Goal: Transaction & Acquisition: Purchase product/service

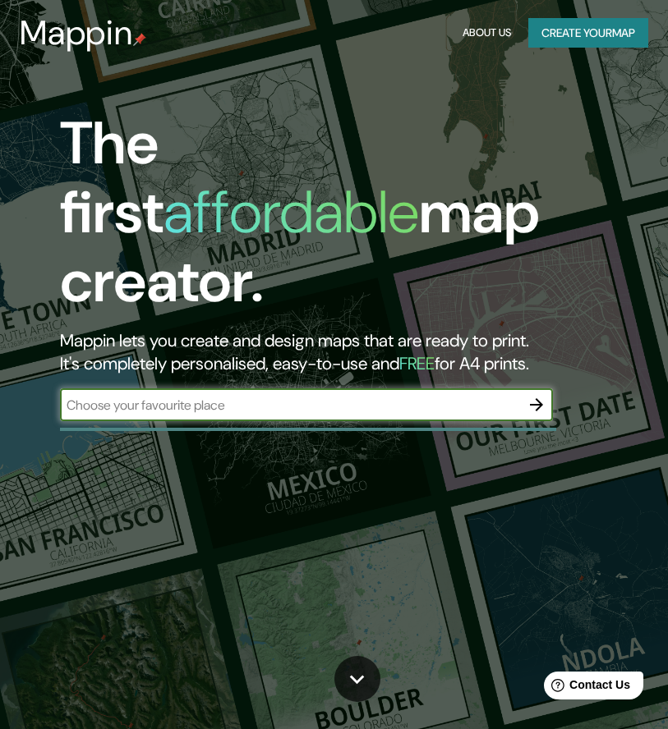
click at [268, 396] on input "text" at bounding box center [290, 405] width 460 height 19
type input "Baracaldo"
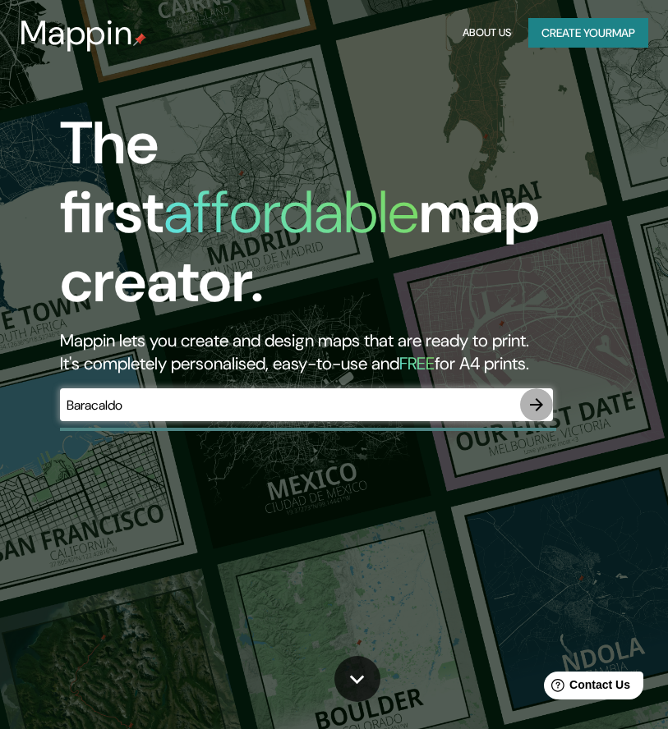
click at [535, 398] on icon "button" at bounding box center [536, 404] width 13 height 13
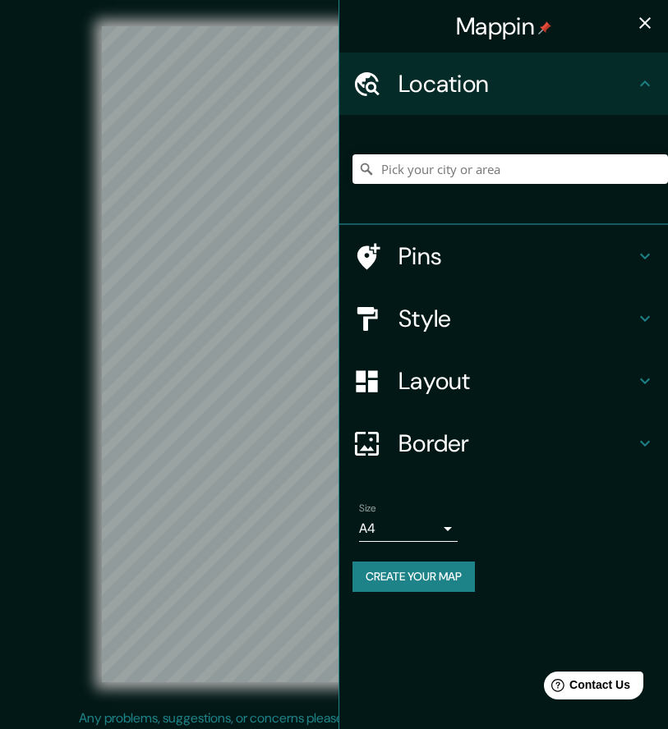
click at [80, 394] on div "© Mapbox © OpenStreetMap Improve this map" at bounding box center [334, 354] width 601 height 656
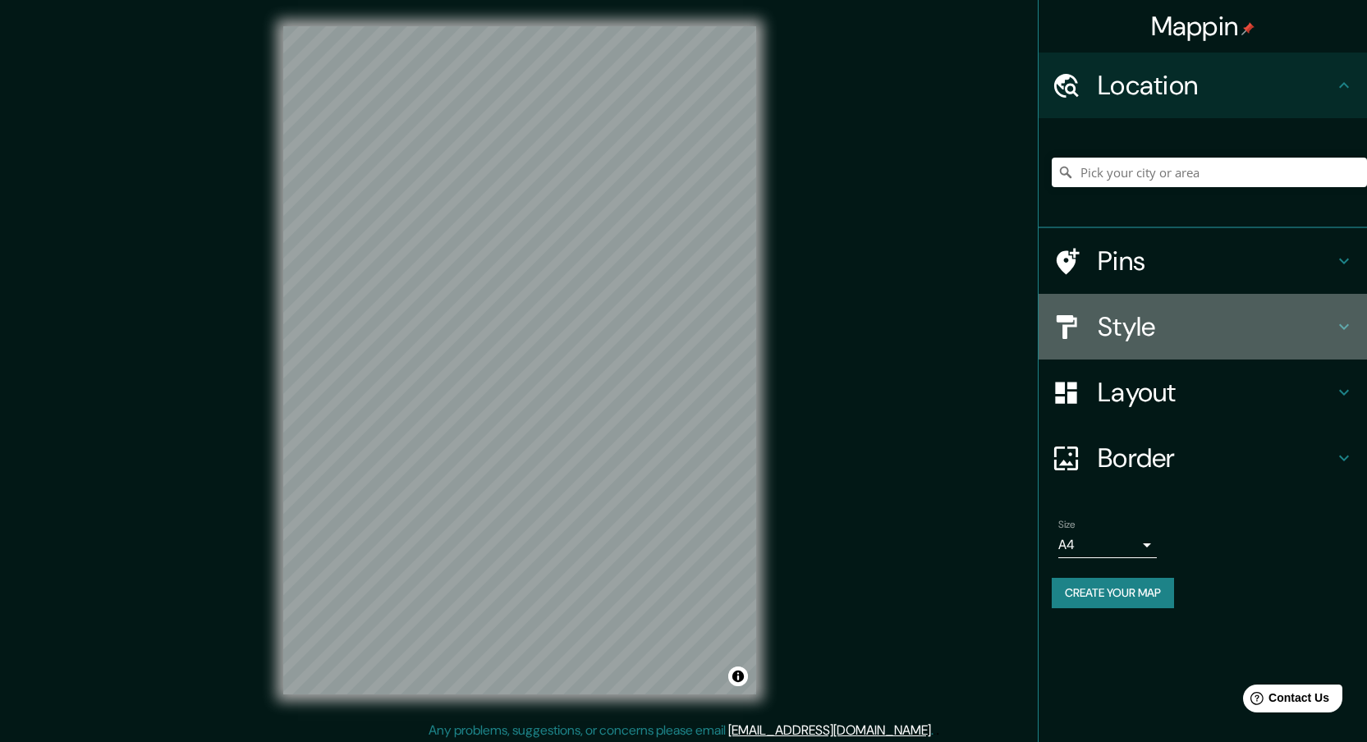
click at [667, 310] on h4 "Style" at bounding box center [1216, 326] width 236 height 33
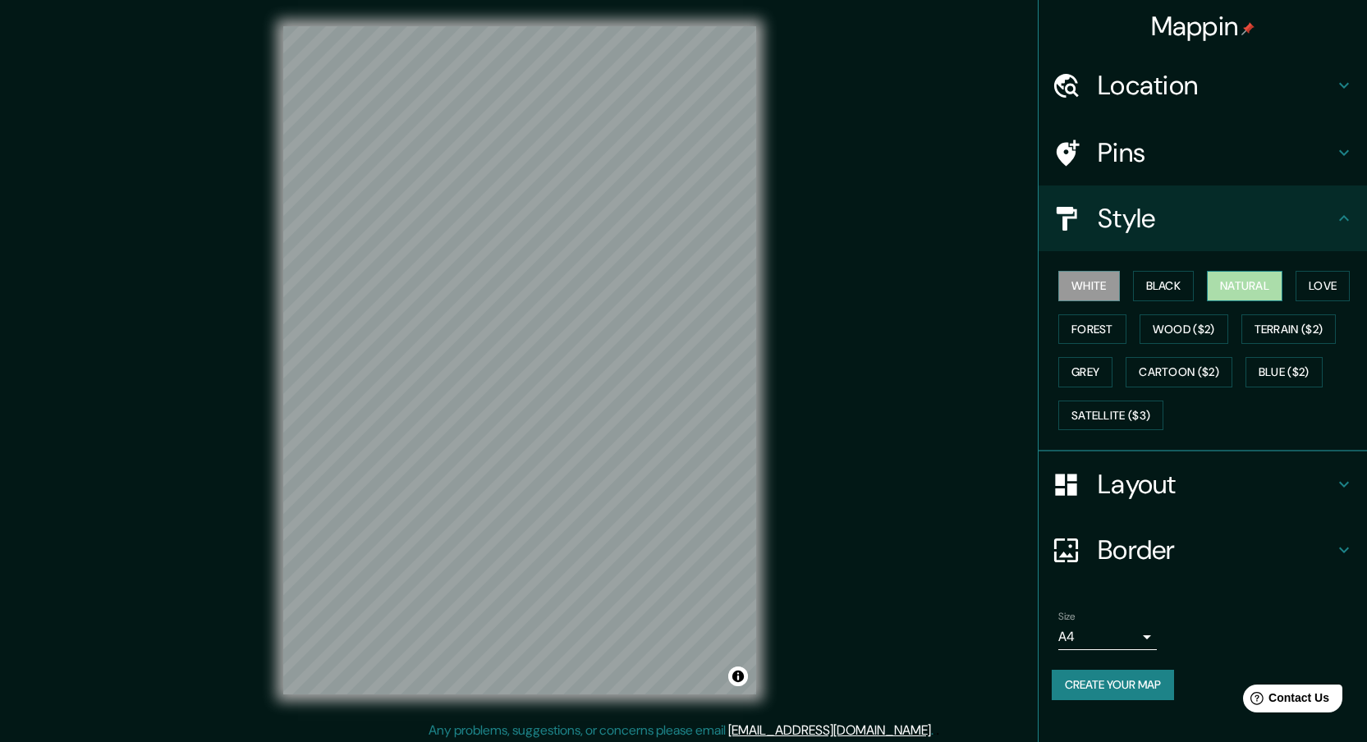
click at [667, 282] on button "Natural" at bounding box center [1245, 286] width 76 height 30
click at [667, 412] on button "Satellite ($3)" at bounding box center [1110, 416] width 105 height 30
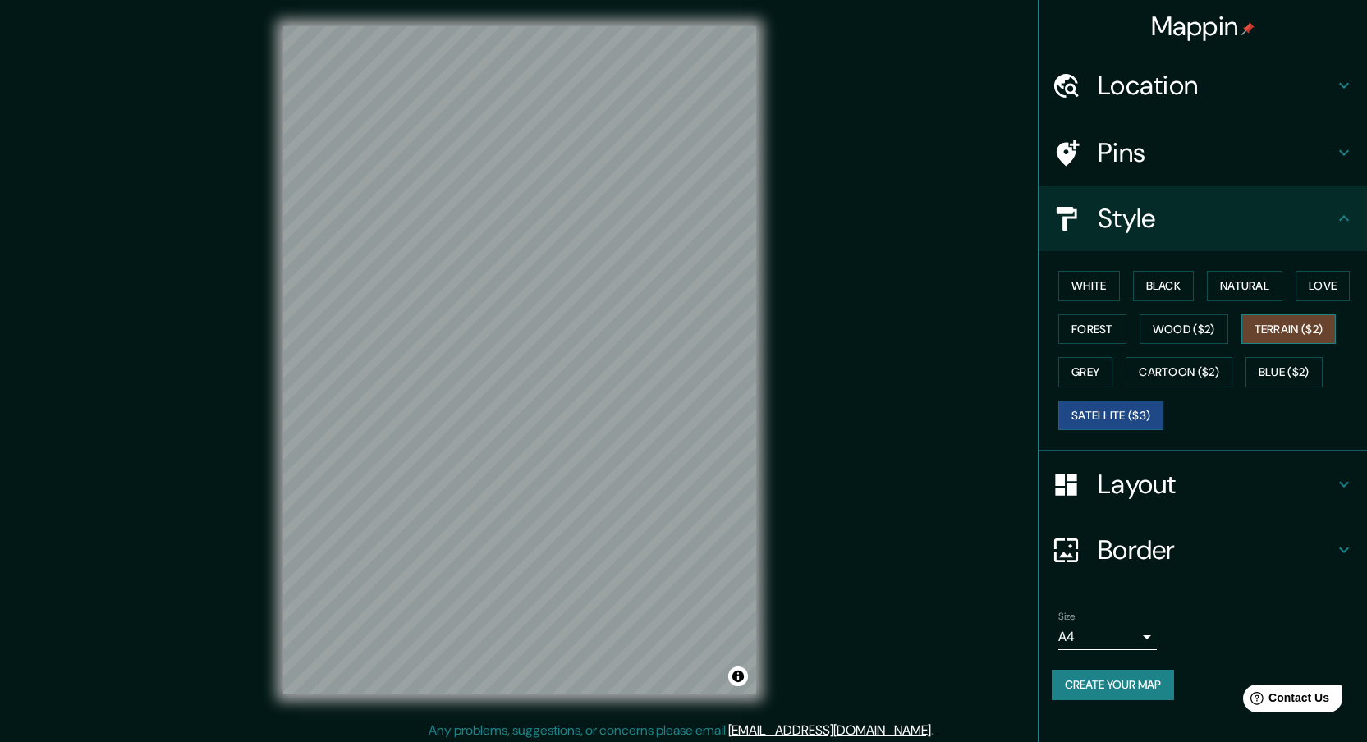
click at [667, 329] on button "Terrain ($2)" at bounding box center [1288, 329] width 95 height 30
click at [667, 491] on h4 "Layout" at bounding box center [1216, 484] width 236 height 33
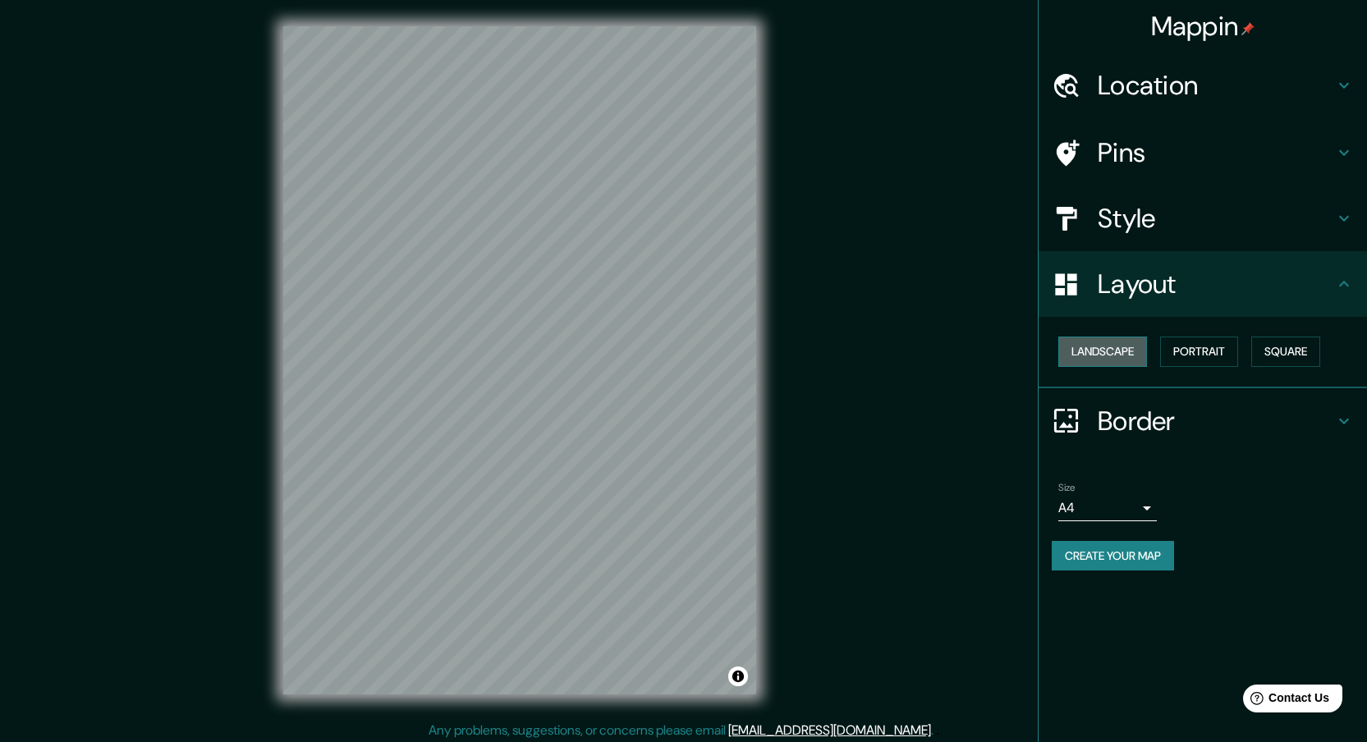
click at [667, 357] on button "Landscape" at bounding box center [1102, 352] width 89 height 30
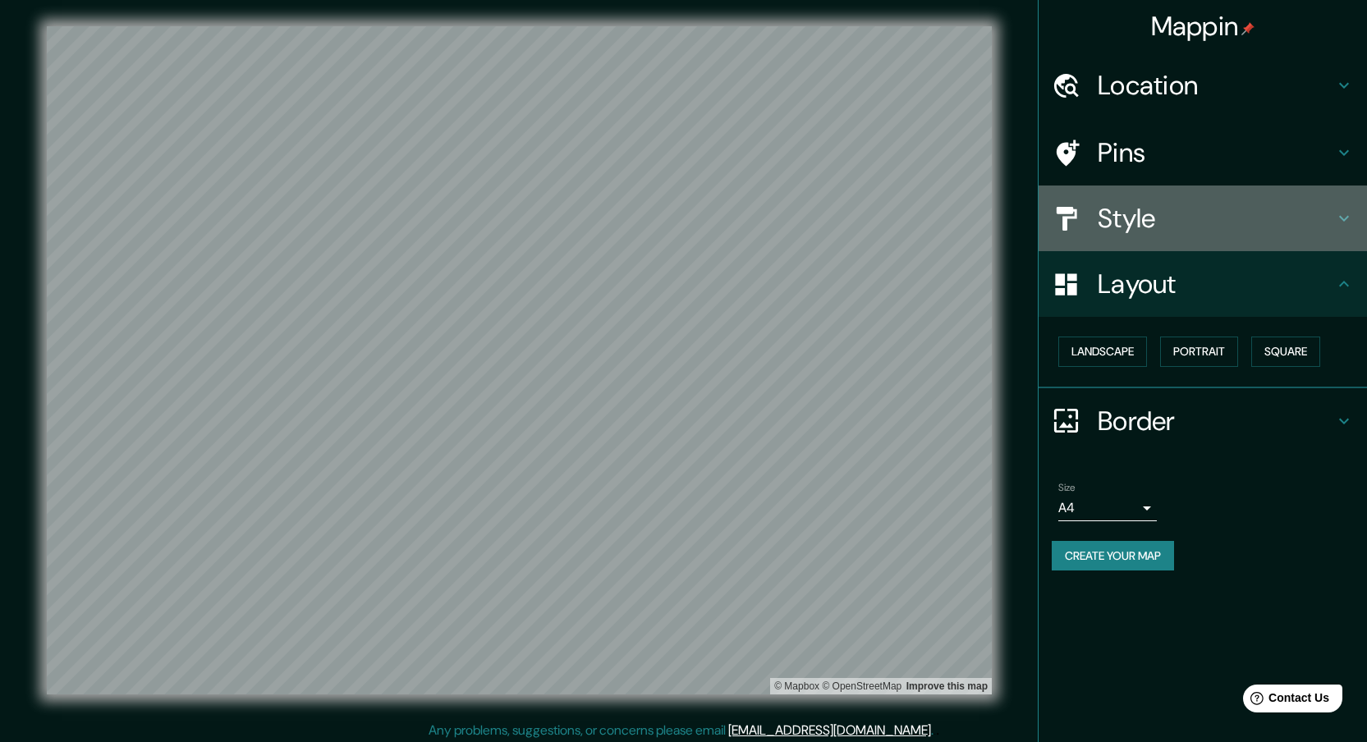
click at [667, 233] on h4 "Style" at bounding box center [1216, 218] width 236 height 33
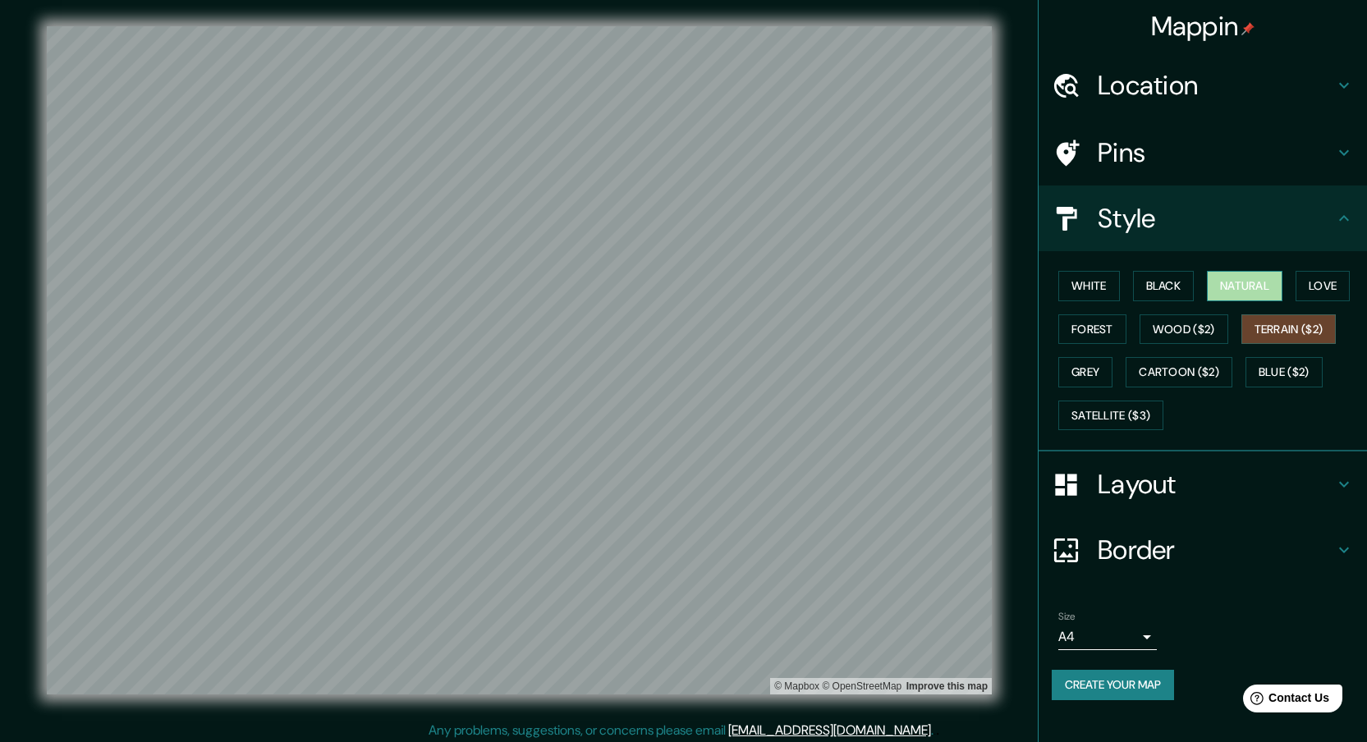
click at [667, 293] on button "Natural" at bounding box center [1245, 286] width 76 height 30
click at [667, 415] on button "Satellite ($3)" at bounding box center [1110, 416] width 105 height 30
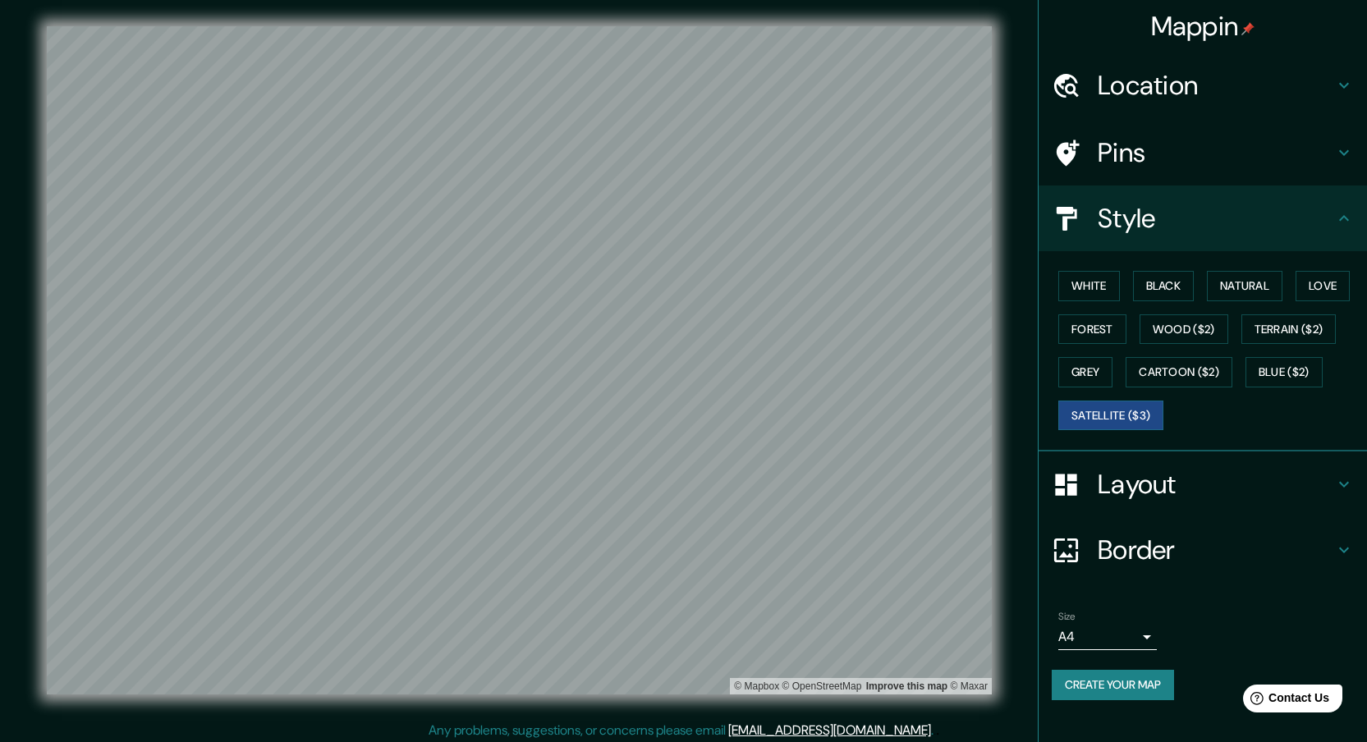
click at [667, 146] on h4 "Pins" at bounding box center [1216, 152] width 236 height 33
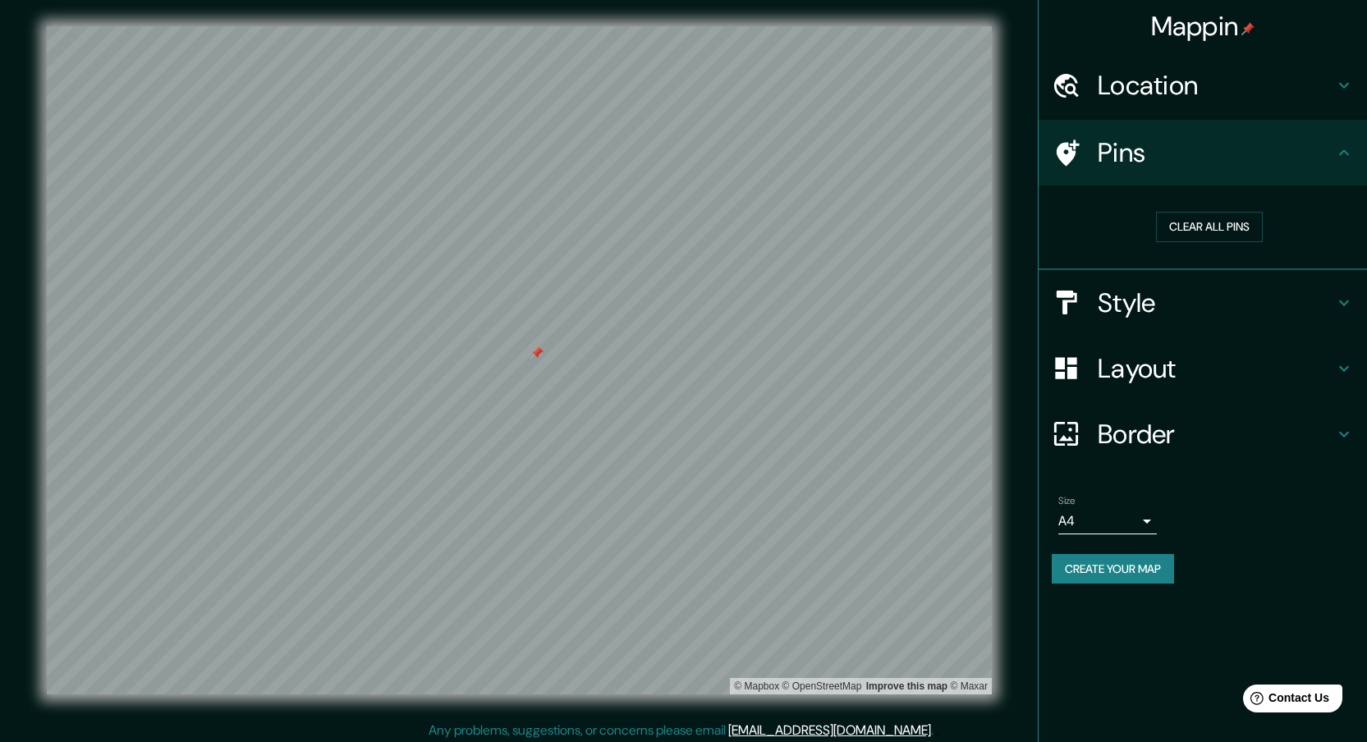
click at [485, 342] on div "Mappin Location Pins Clear all pins Style Layout Border Choose a border. Hint :…" at bounding box center [683, 373] width 1367 height 747
click at [540, 357] on div at bounding box center [539, 355] width 13 height 13
click at [667, 302] on h4 "Style" at bounding box center [1216, 303] width 236 height 33
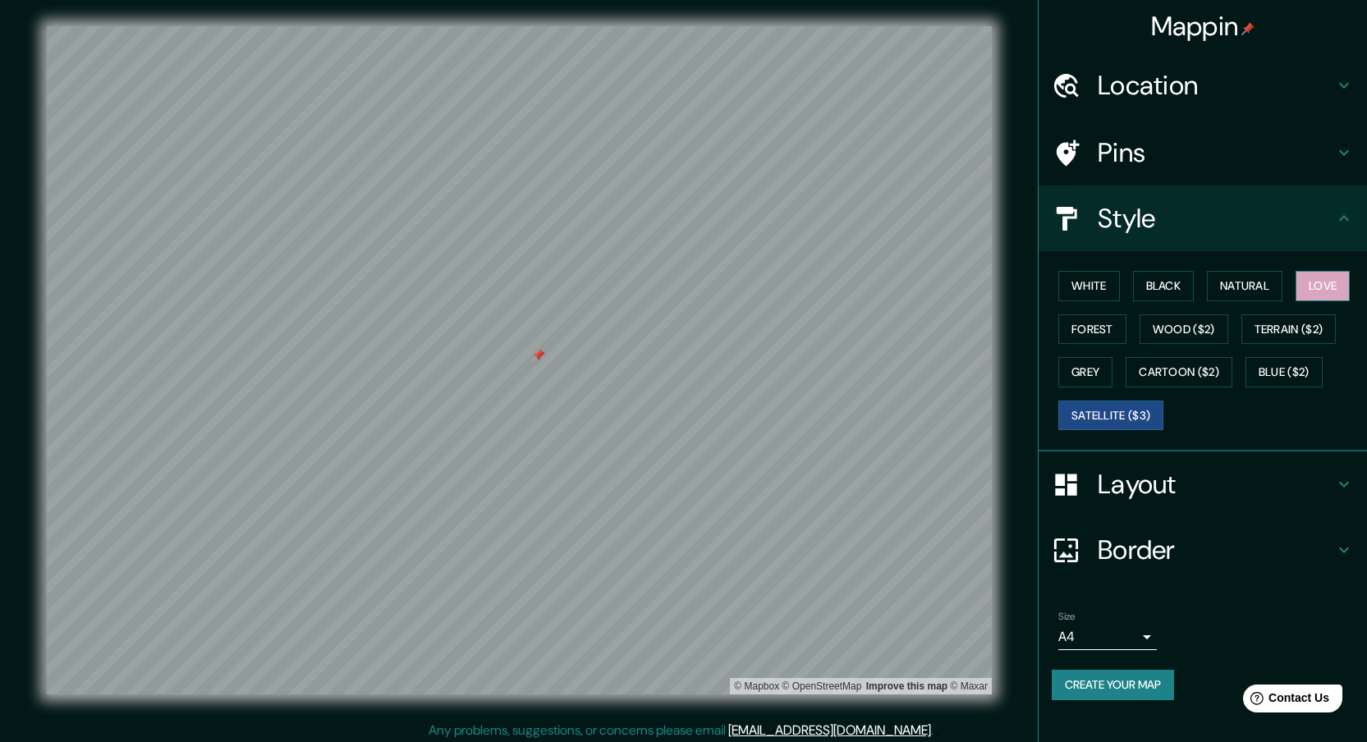
click at [667, 282] on button "Love" at bounding box center [1323, 286] width 54 height 30
click at [667, 333] on button "Forest" at bounding box center [1092, 329] width 68 height 30
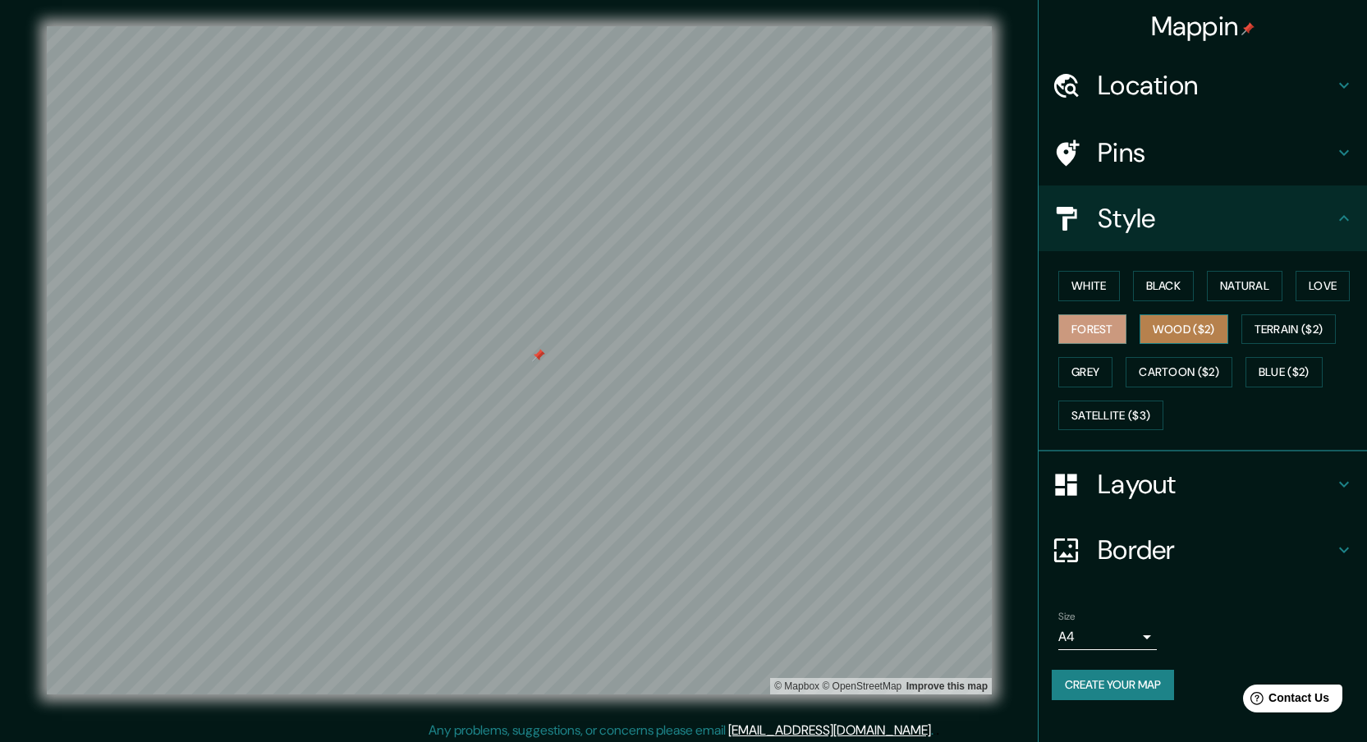
click at [667, 333] on button "Wood ($2)" at bounding box center [1184, 329] width 89 height 30
click at [667, 329] on button "Terrain ($2)" at bounding box center [1288, 329] width 95 height 30
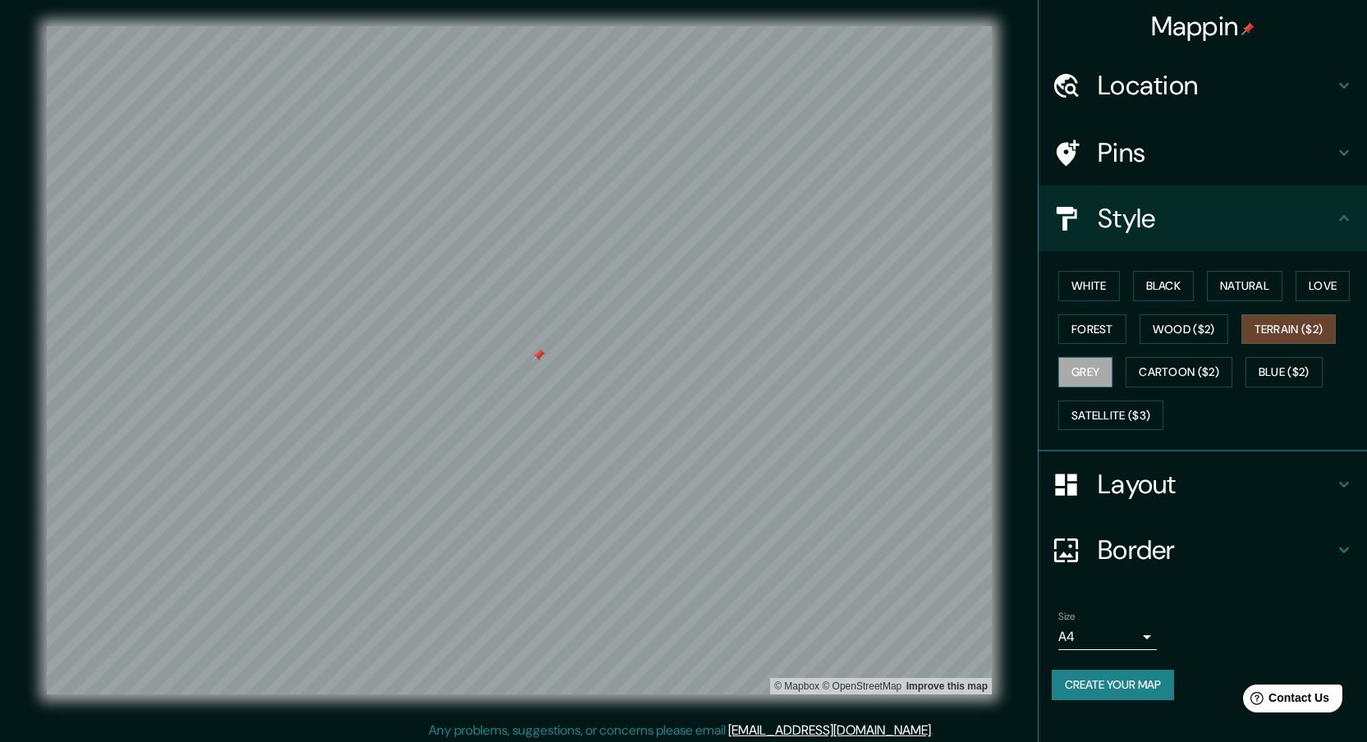
click at [667, 375] on button "Grey" at bounding box center [1085, 372] width 54 height 30
click at [667, 367] on button "Cartoon ($2)" at bounding box center [1179, 372] width 107 height 30
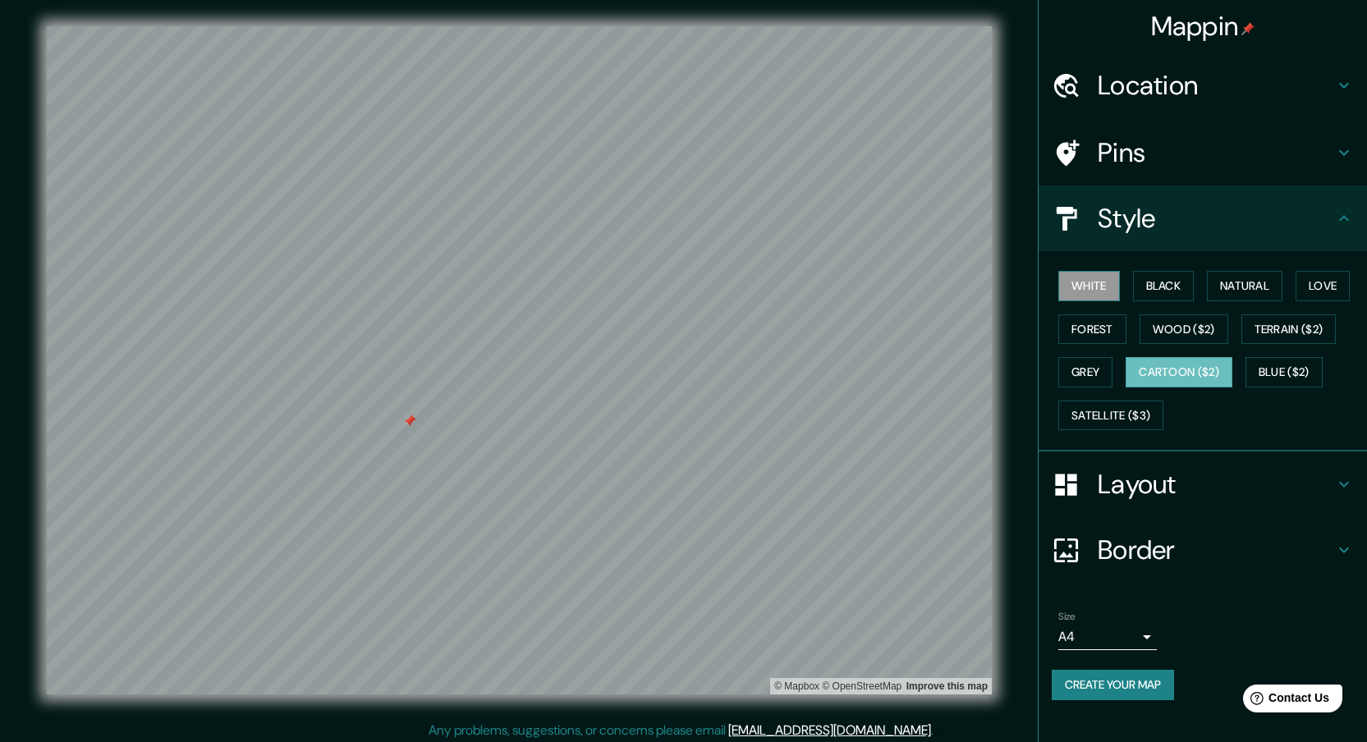
click at [667, 278] on button "White" at bounding box center [1089, 286] width 62 height 30
click at [667, 369] on button "Grey" at bounding box center [1085, 372] width 54 height 30
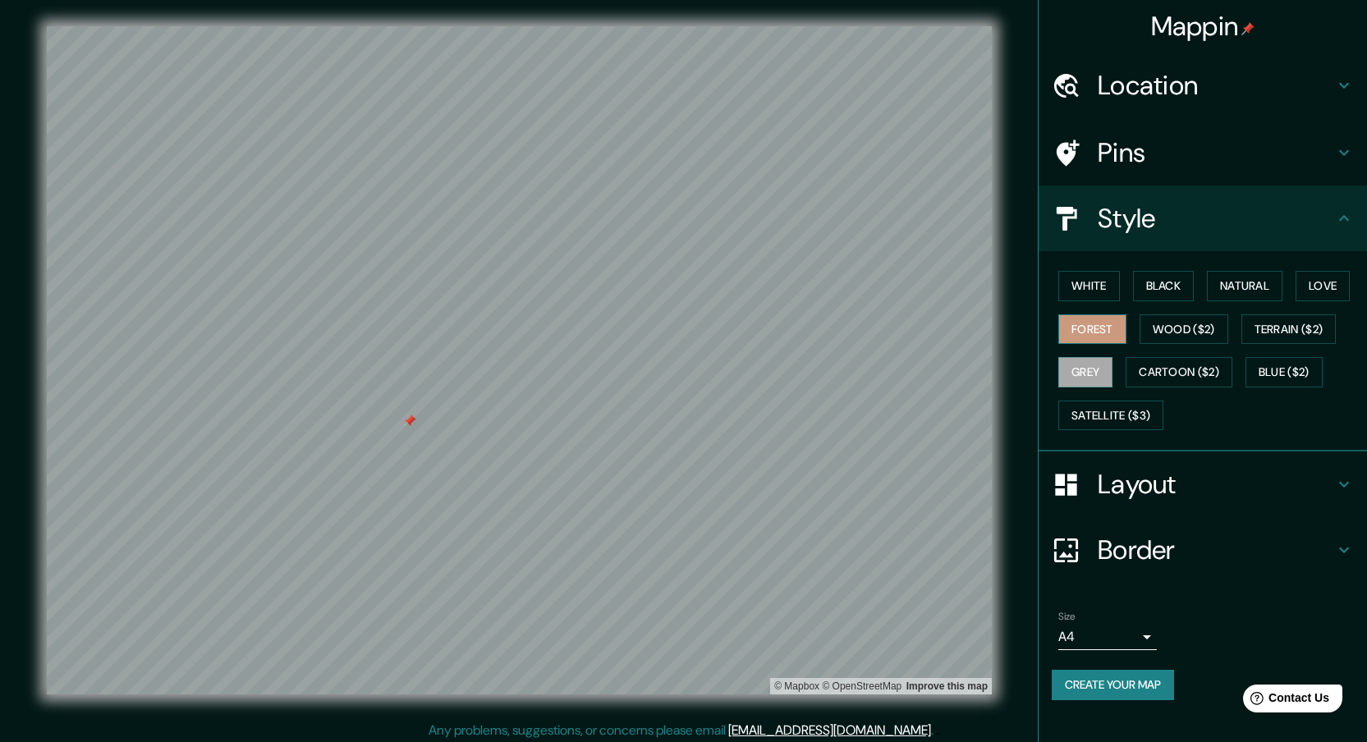
click at [667, 322] on button "Forest" at bounding box center [1092, 329] width 68 height 30
click at [667, 429] on button "Satellite ($3)" at bounding box center [1110, 416] width 105 height 30
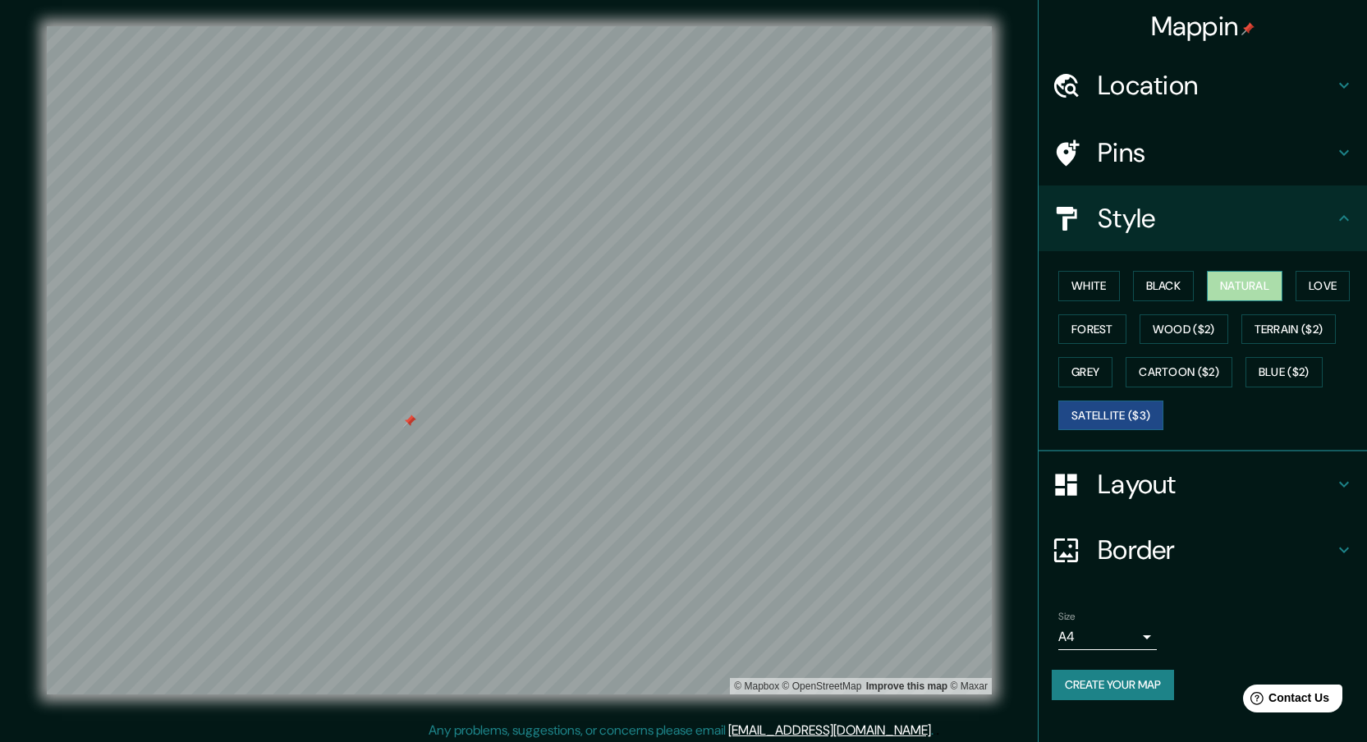
click at [667, 271] on button "Natural" at bounding box center [1245, 286] width 76 height 30
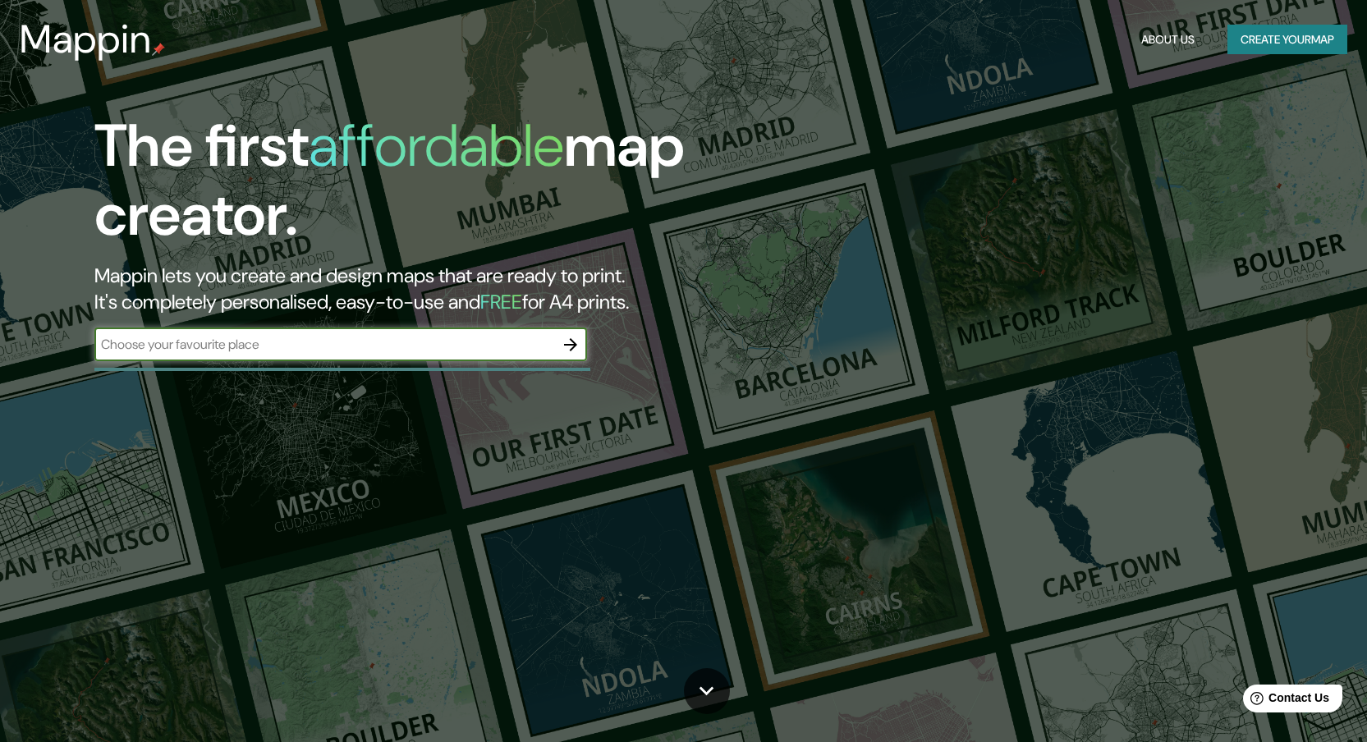
click at [474, 354] on input "text" at bounding box center [324, 344] width 460 height 19
click at [157, 353] on input "Baracaldo" at bounding box center [324, 344] width 460 height 19
type input "[PERSON_NAME] chile"
click at [576, 345] on icon "button" at bounding box center [570, 344] width 13 height 13
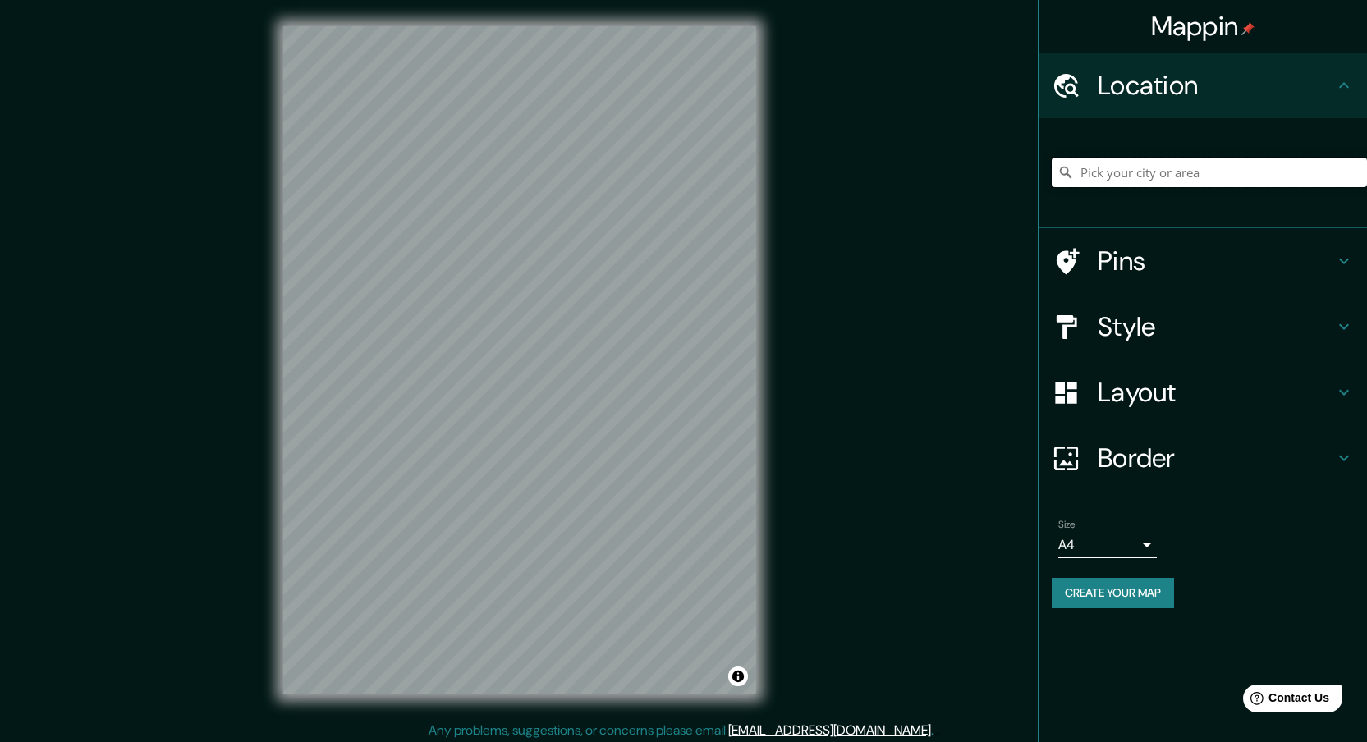
click at [1160, 167] on input "Pick your city or area" at bounding box center [1209, 173] width 315 height 30
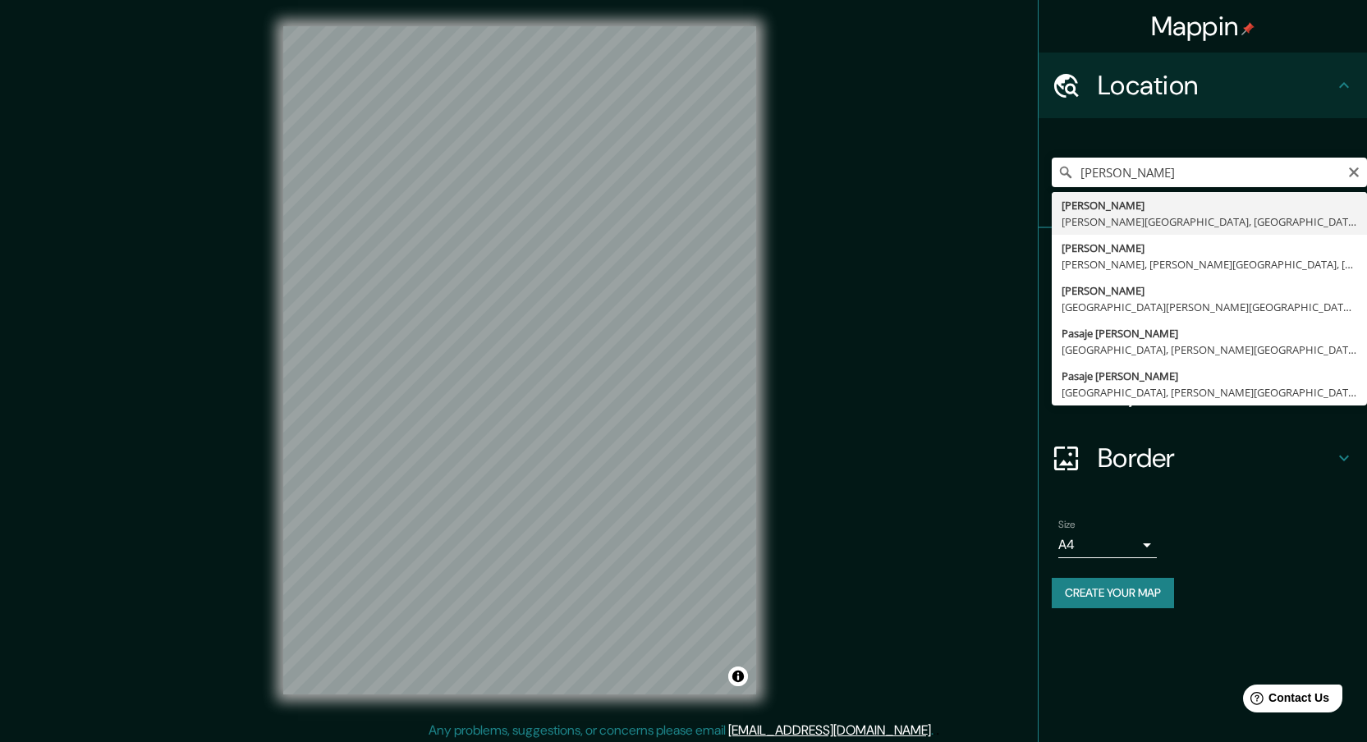
type input "[PERSON_NAME], [PERSON_NAME][GEOGRAPHIC_DATA], [GEOGRAPHIC_DATA]"
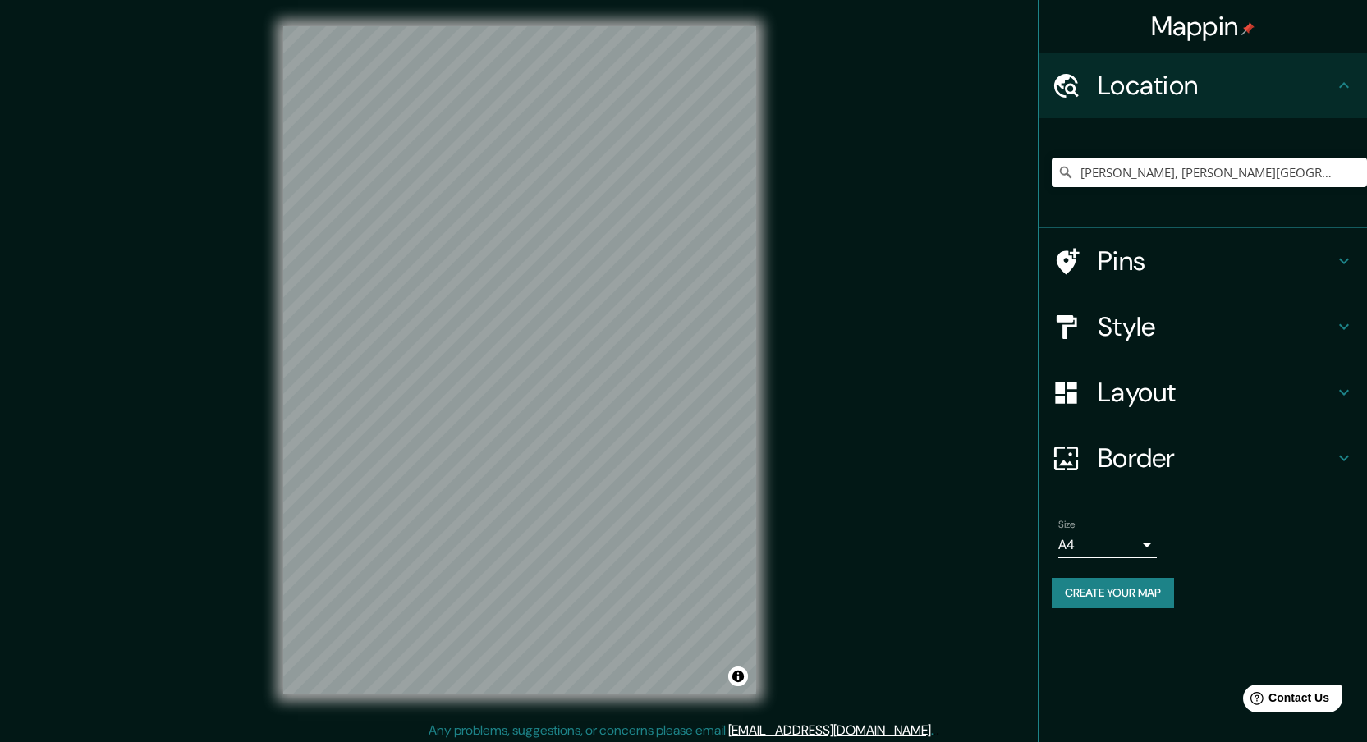
click at [1160, 390] on h4 "Layout" at bounding box center [1216, 392] width 236 height 33
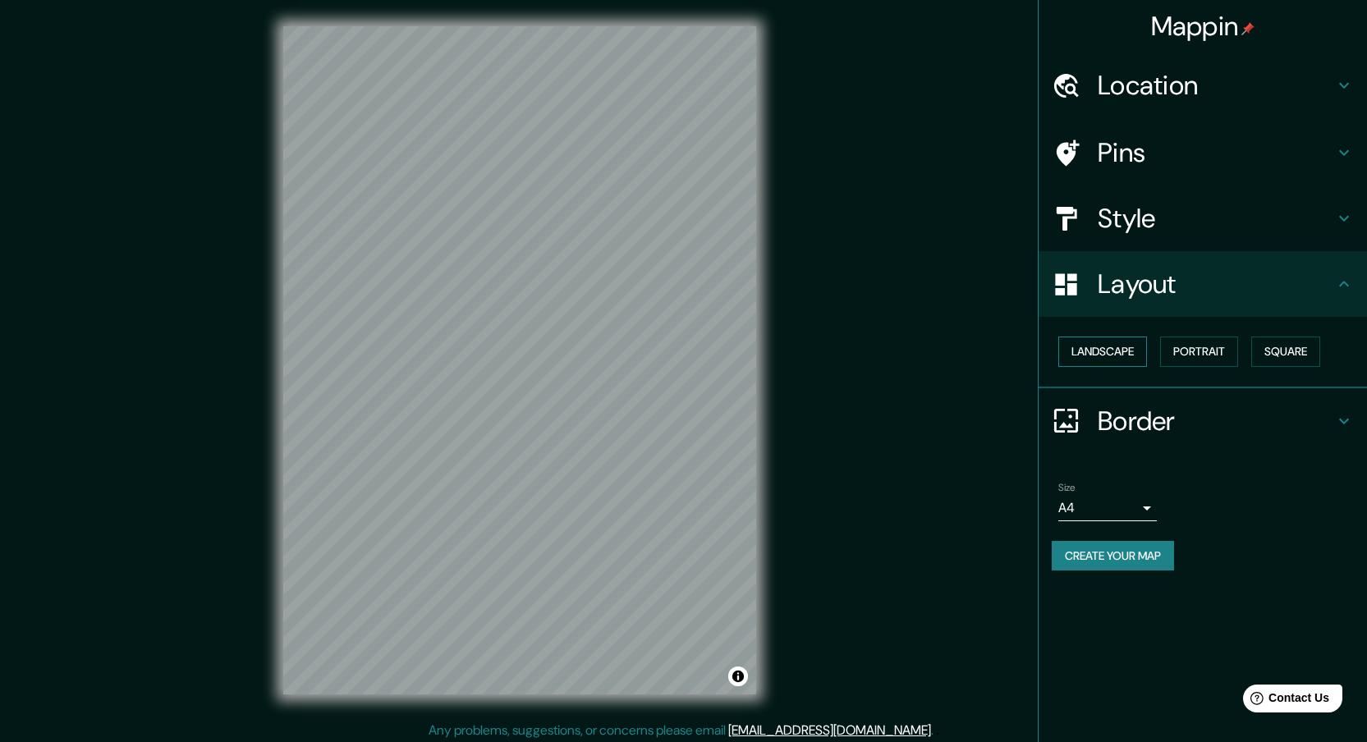
click at [1095, 365] on button "Landscape" at bounding box center [1102, 352] width 89 height 30
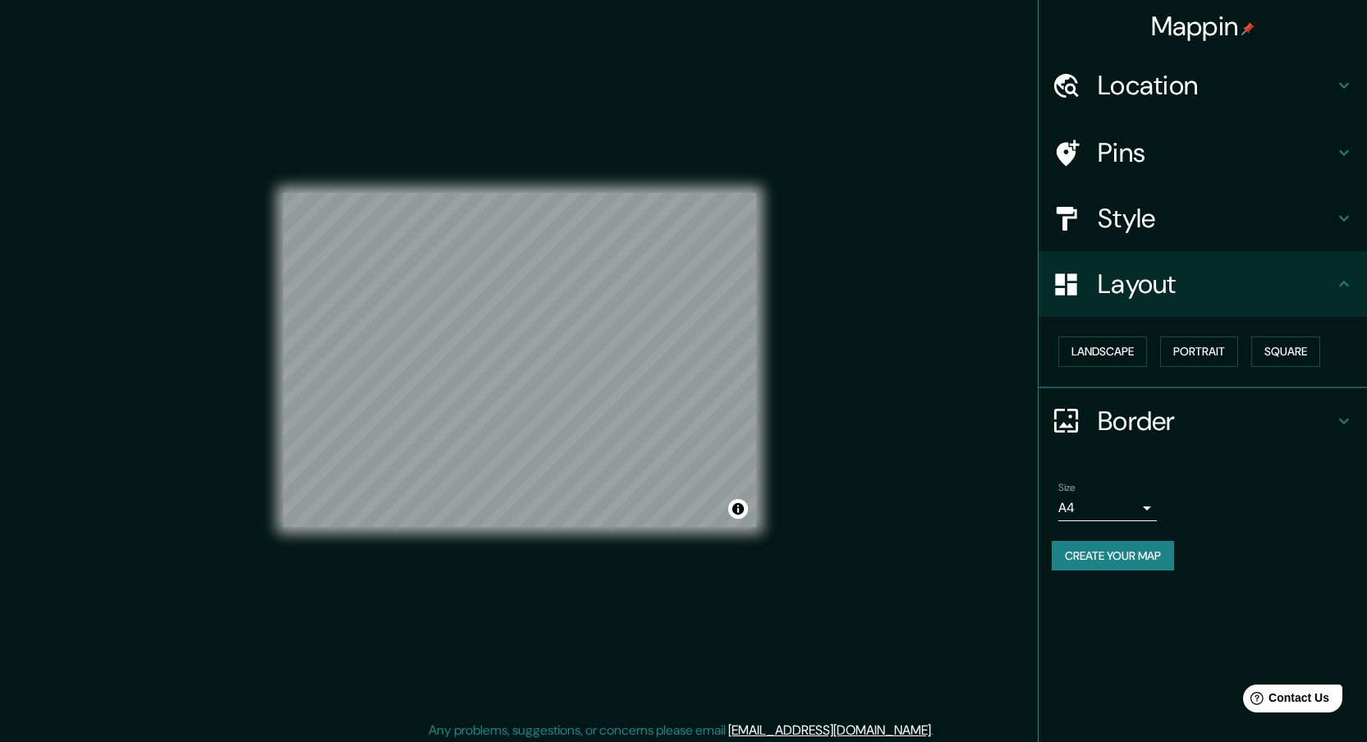
click at [1103, 429] on h4 "Border" at bounding box center [1216, 421] width 236 height 33
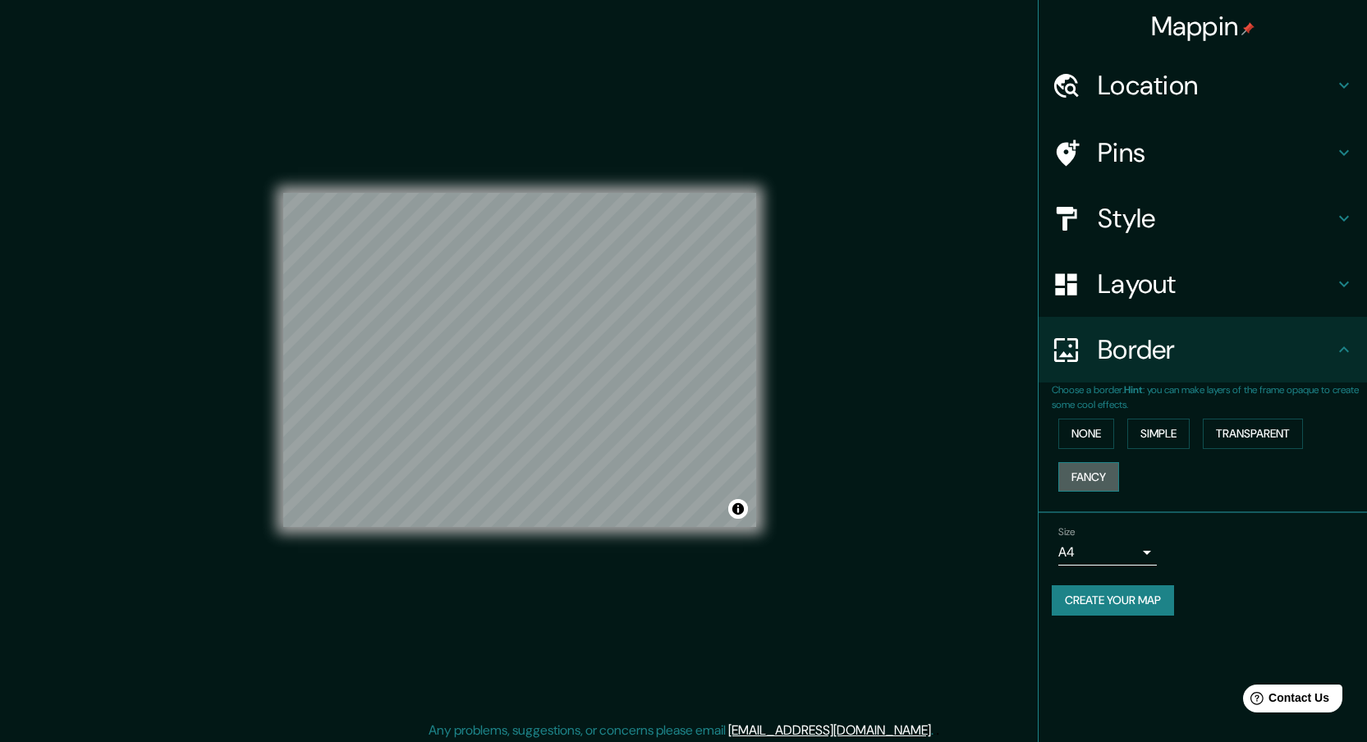
click at [1113, 476] on button "Fancy" at bounding box center [1088, 477] width 61 height 30
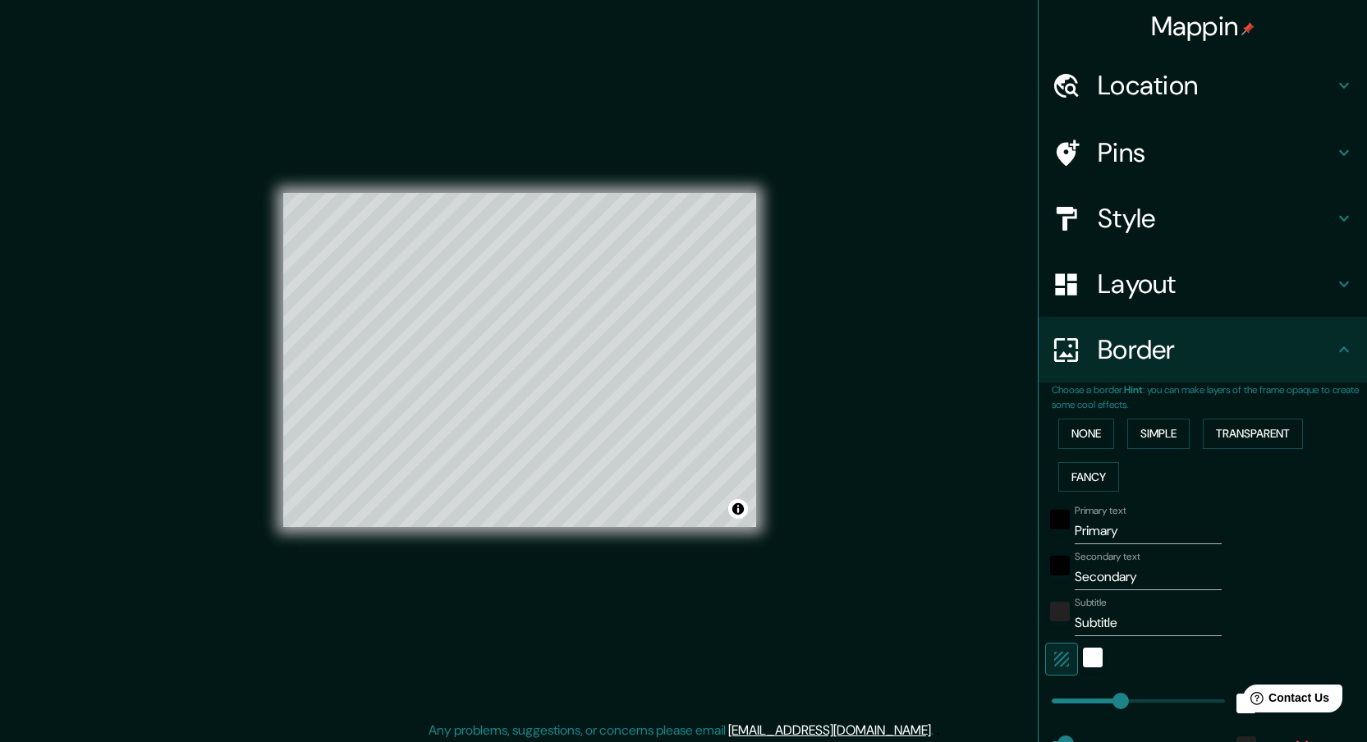
click at [827, 418] on div "Mappin Location [PERSON_NAME], [PERSON_NAME][GEOGRAPHIC_DATA], [GEOGRAPHIC_DATA…" at bounding box center [683, 373] width 1367 height 747
click at [1060, 310] on div "Layout" at bounding box center [1203, 284] width 328 height 66
type input "230"
type input "46"
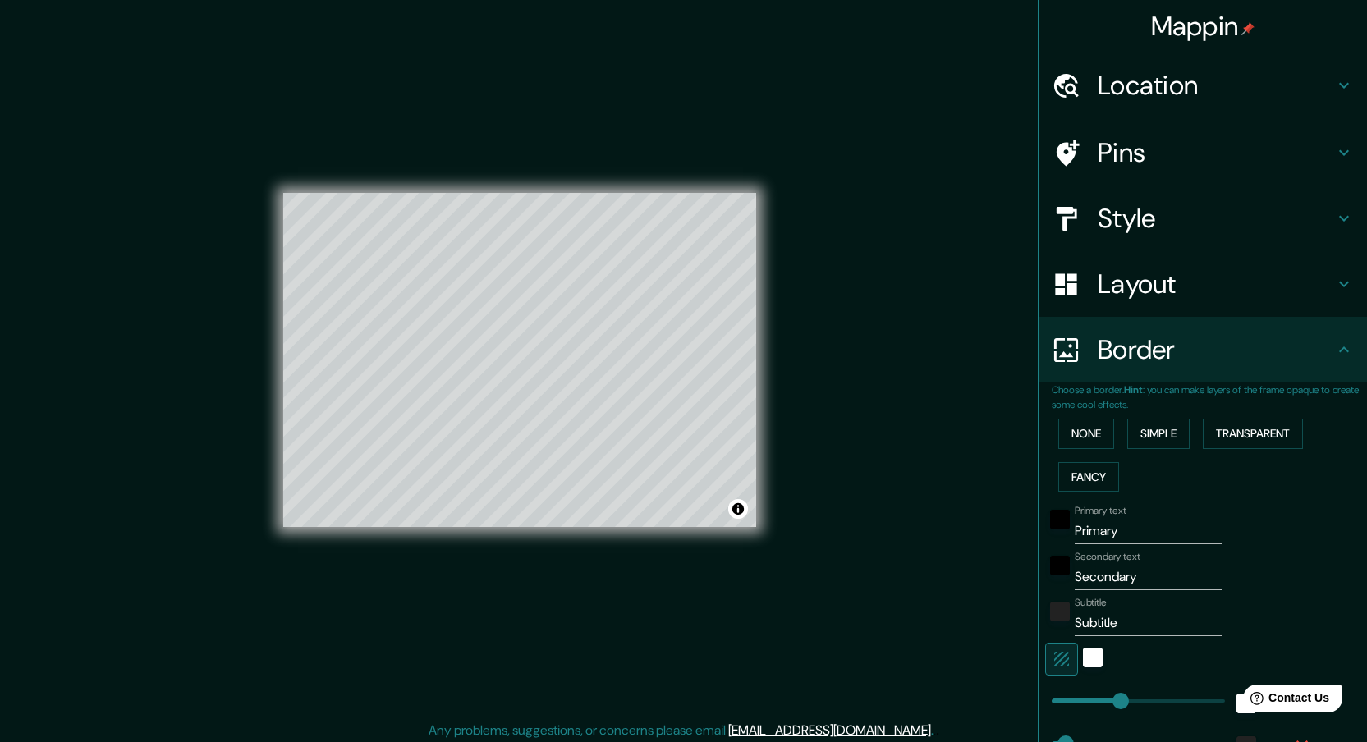
type input "23"
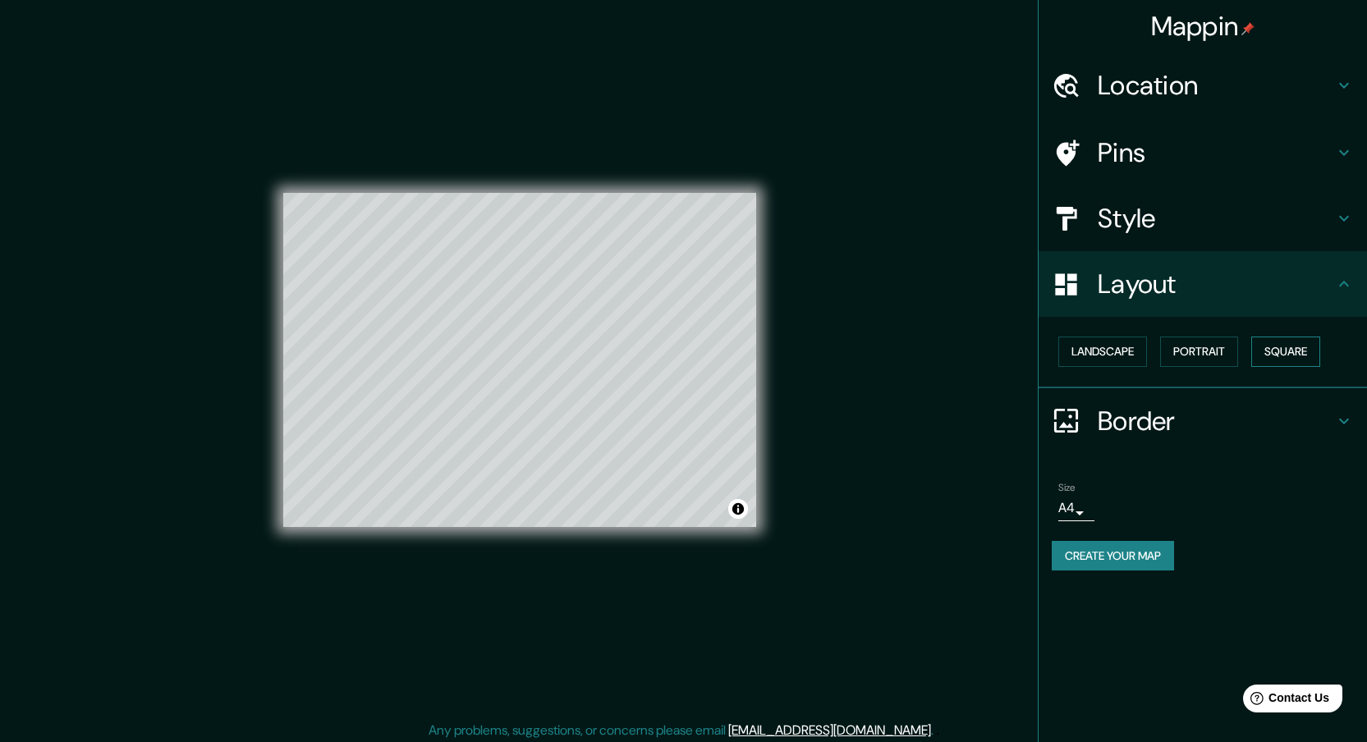
click at [1290, 347] on button "Square" at bounding box center [1285, 352] width 69 height 30
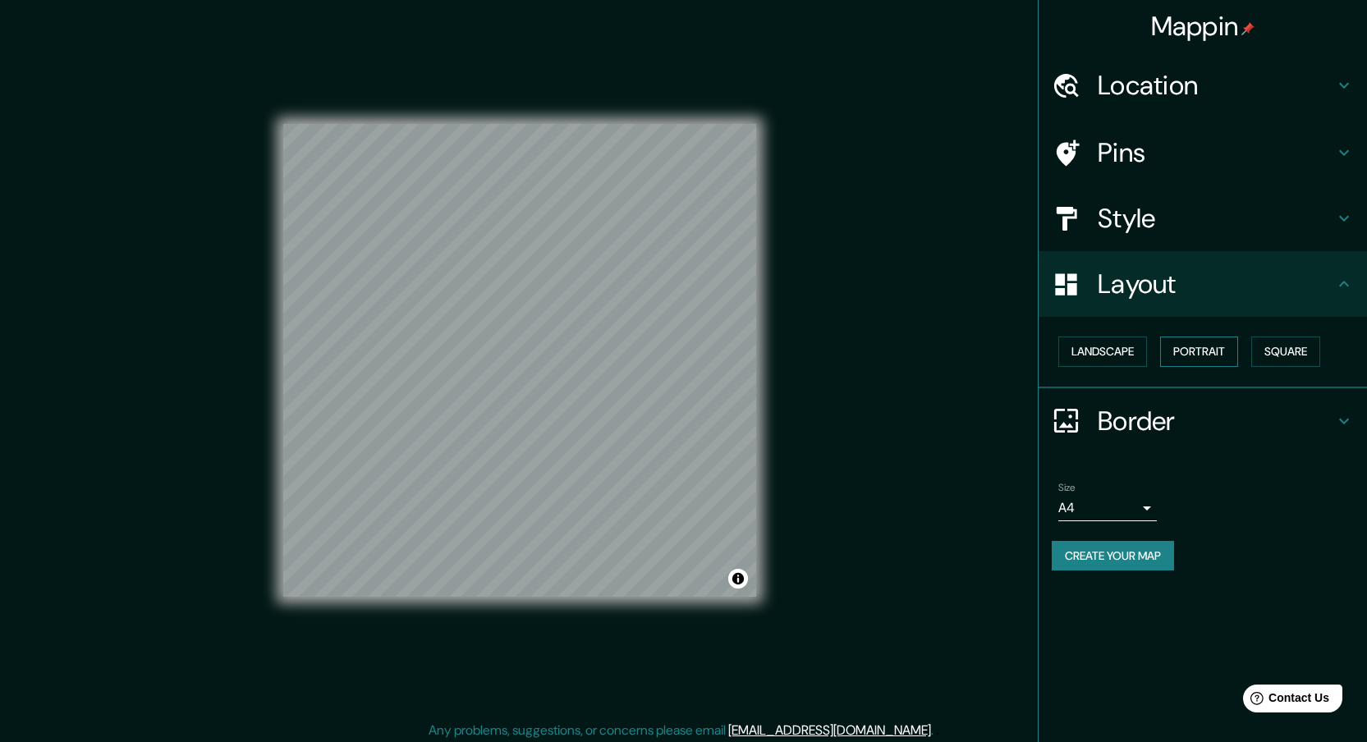
click at [1228, 360] on button "Portrait" at bounding box center [1199, 352] width 78 height 30
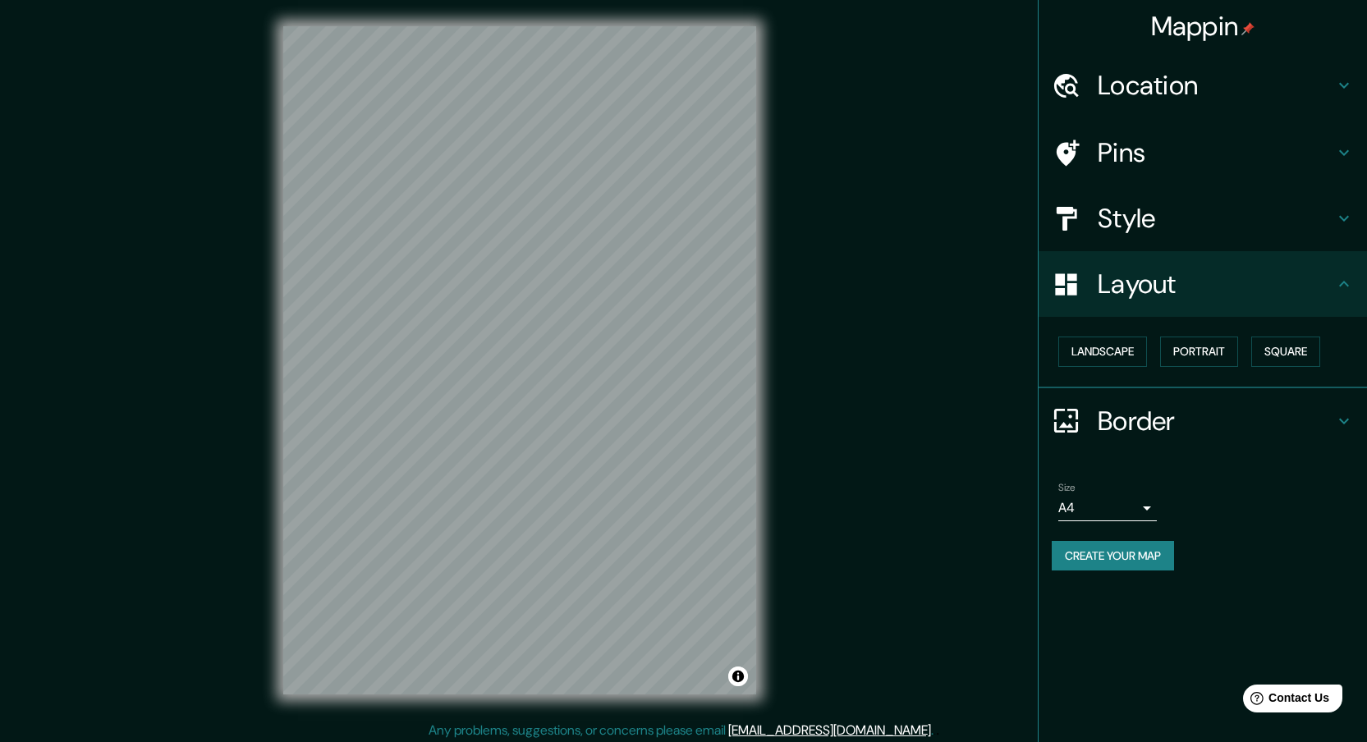
click at [1095, 371] on div "Landscape [GEOGRAPHIC_DATA]" at bounding box center [1209, 352] width 315 height 44
click at [1096, 360] on button "Landscape" at bounding box center [1102, 352] width 89 height 30
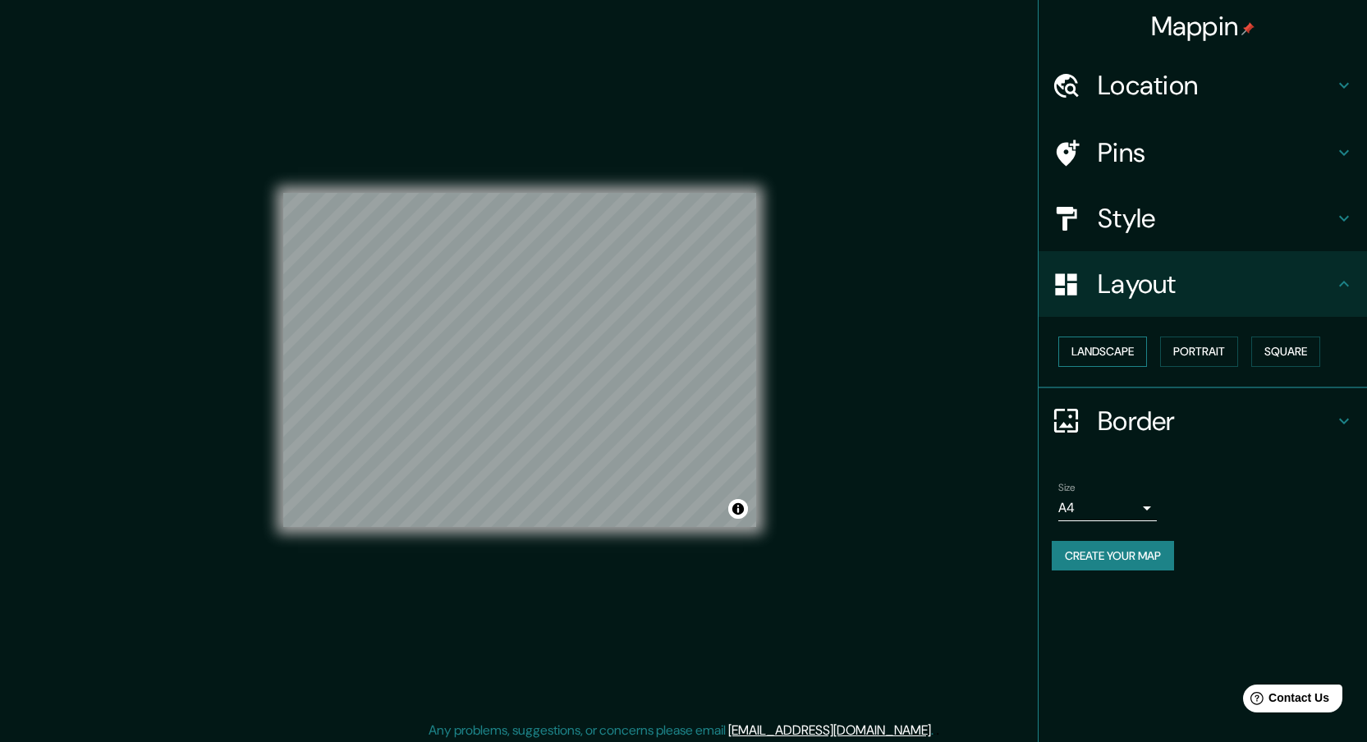
click at [1096, 360] on button "Landscape" at bounding box center [1102, 352] width 89 height 30
click at [738, 514] on button "Toggle attribution" at bounding box center [738, 509] width 20 height 20
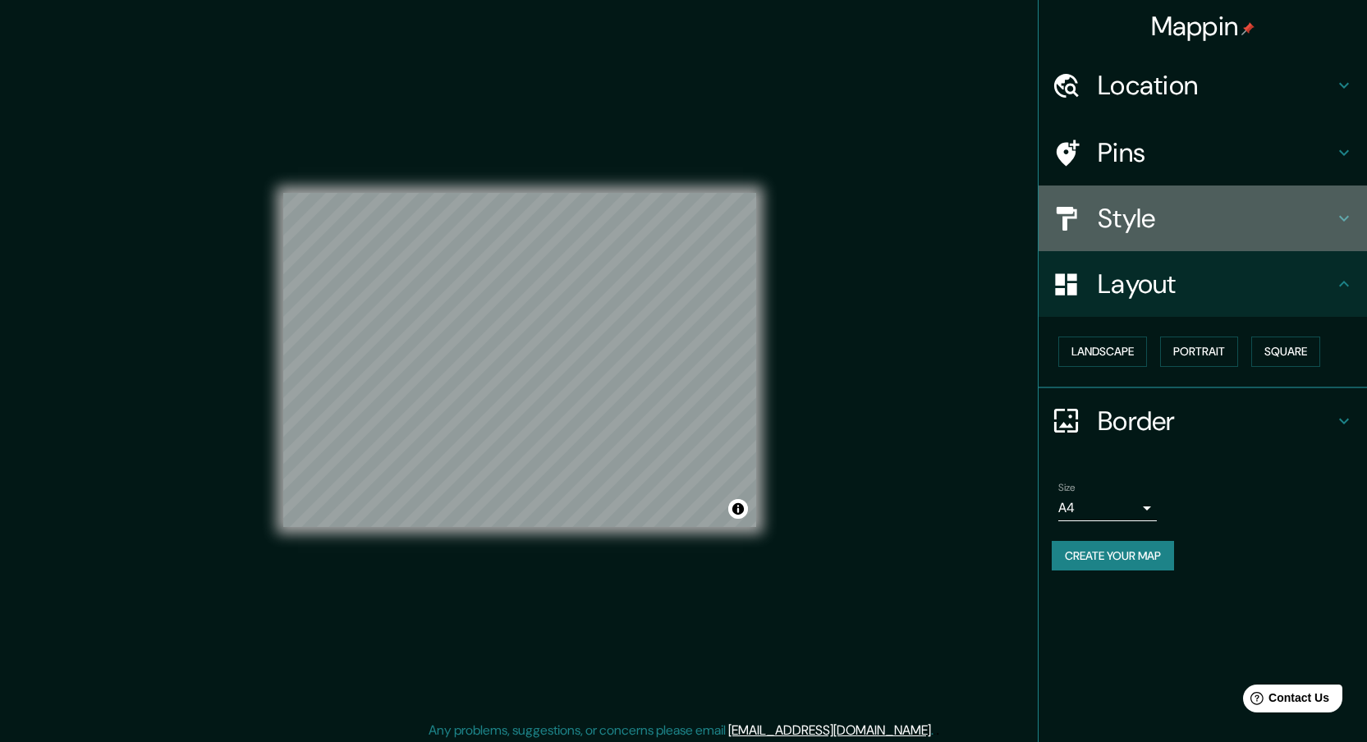
click at [1181, 226] on h4 "Style" at bounding box center [1216, 218] width 236 height 33
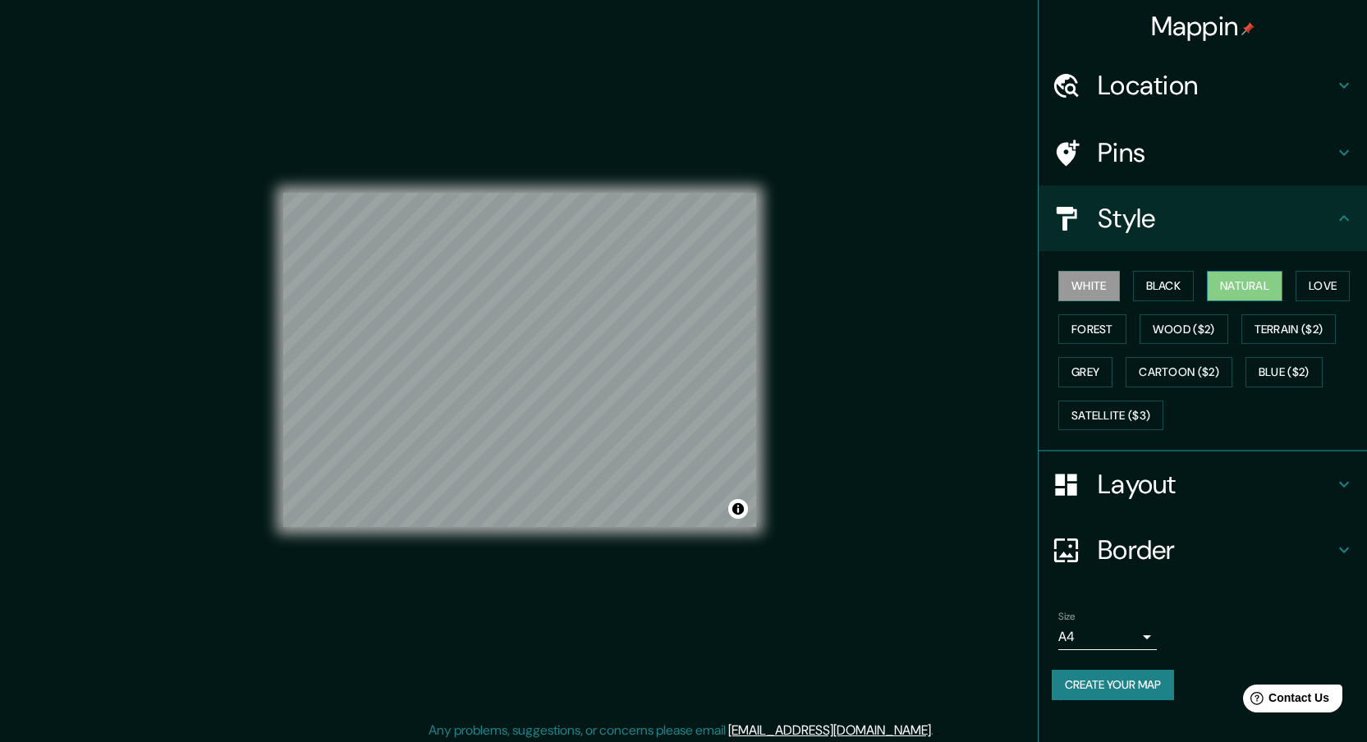
click at [1248, 291] on button "Natural" at bounding box center [1245, 286] width 76 height 30
click at [1213, 380] on button "Cartoon ($2)" at bounding box center [1179, 372] width 107 height 30
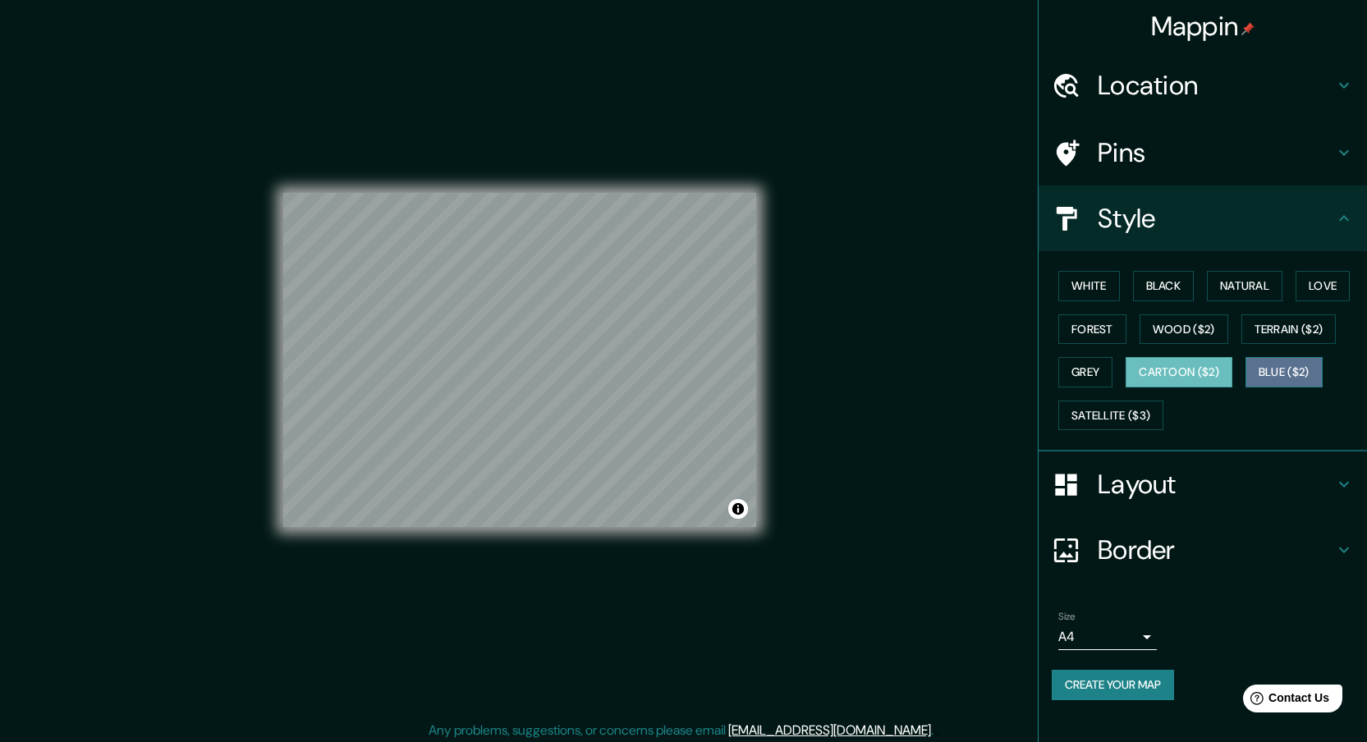
click at [1301, 369] on button "Blue ($2)" at bounding box center [1284, 372] width 77 height 30
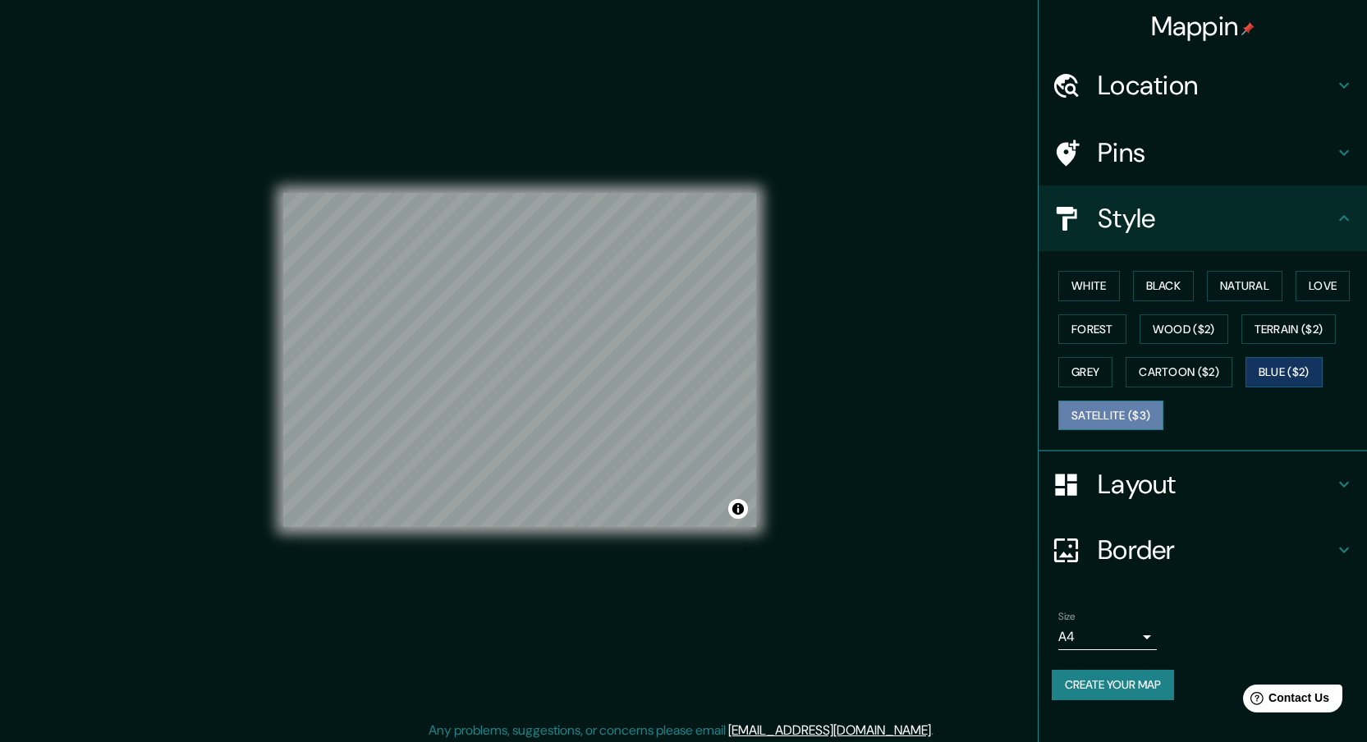
click at [1158, 413] on button "Satellite ($3)" at bounding box center [1110, 416] width 105 height 30
click at [1093, 374] on button "Grey" at bounding box center [1085, 372] width 54 height 30
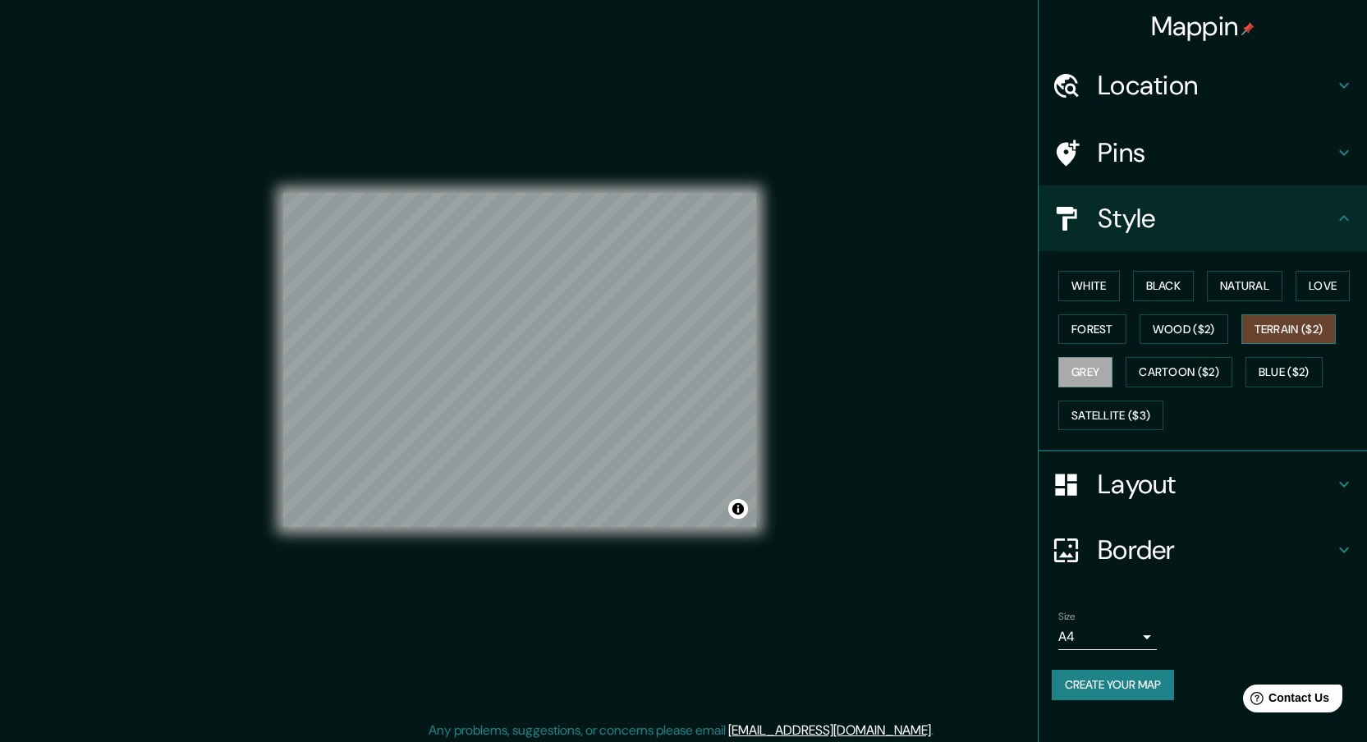
click at [1259, 329] on button "Terrain ($2)" at bounding box center [1288, 329] width 95 height 30
click at [1255, 296] on button "Natural" at bounding box center [1245, 286] width 76 height 30
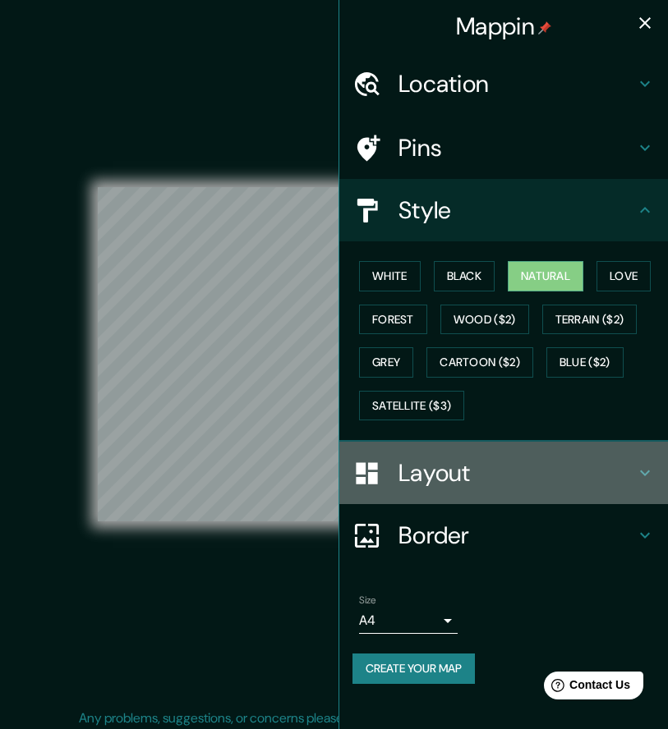
click at [424, 483] on h4 "Layout" at bounding box center [516, 473] width 236 height 30
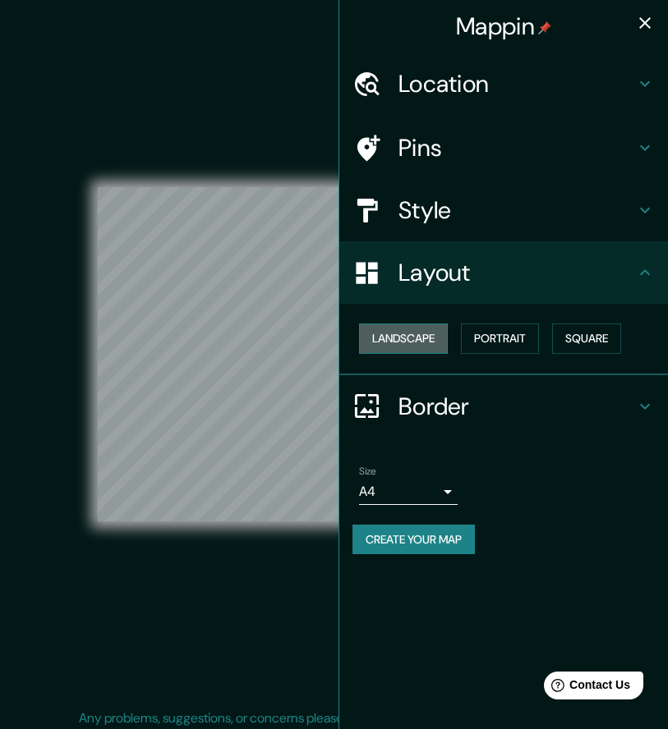
click at [402, 328] on button "Landscape" at bounding box center [403, 338] width 89 height 30
click at [490, 333] on button "Portrait" at bounding box center [500, 338] width 78 height 30
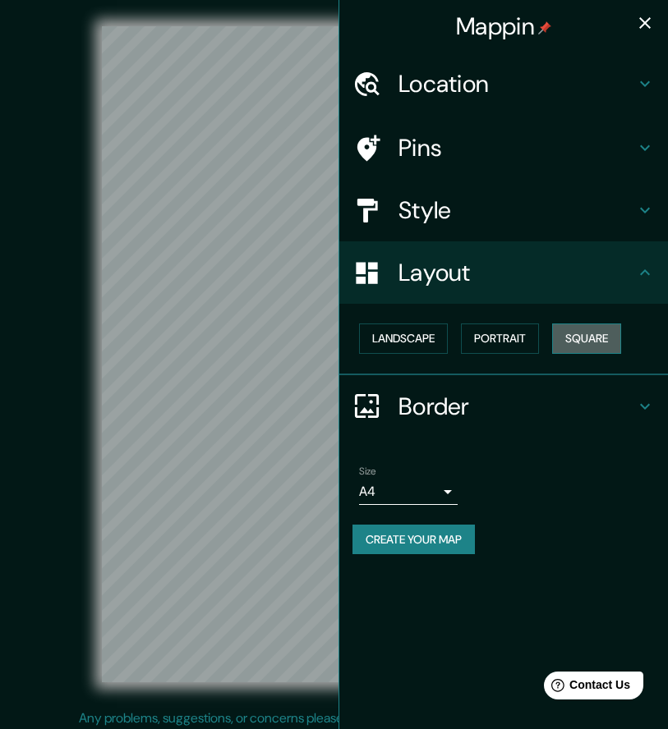
click at [598, 339] on button "Square" at bounding box center [586, 338] width 69 height 30
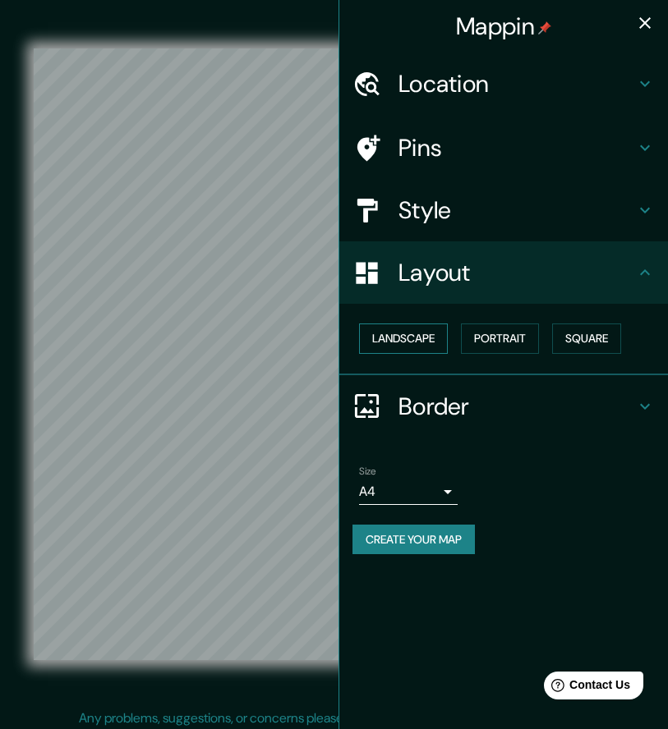
click at [391, 346] on button "Landscape" at bounding box center [403, 338] width 89 height 30
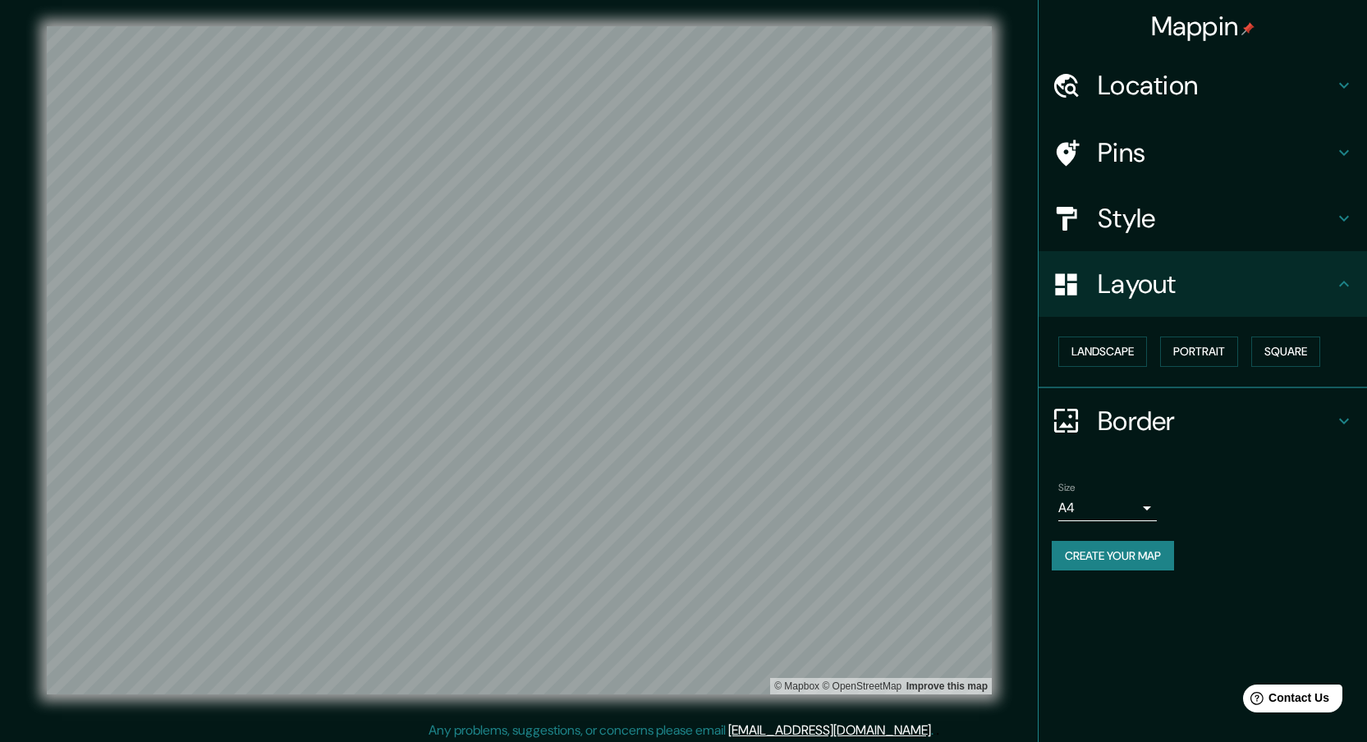
click at [1239, 218] on h4 "Style" at bounding box center [1216, 218] width 236 height 33
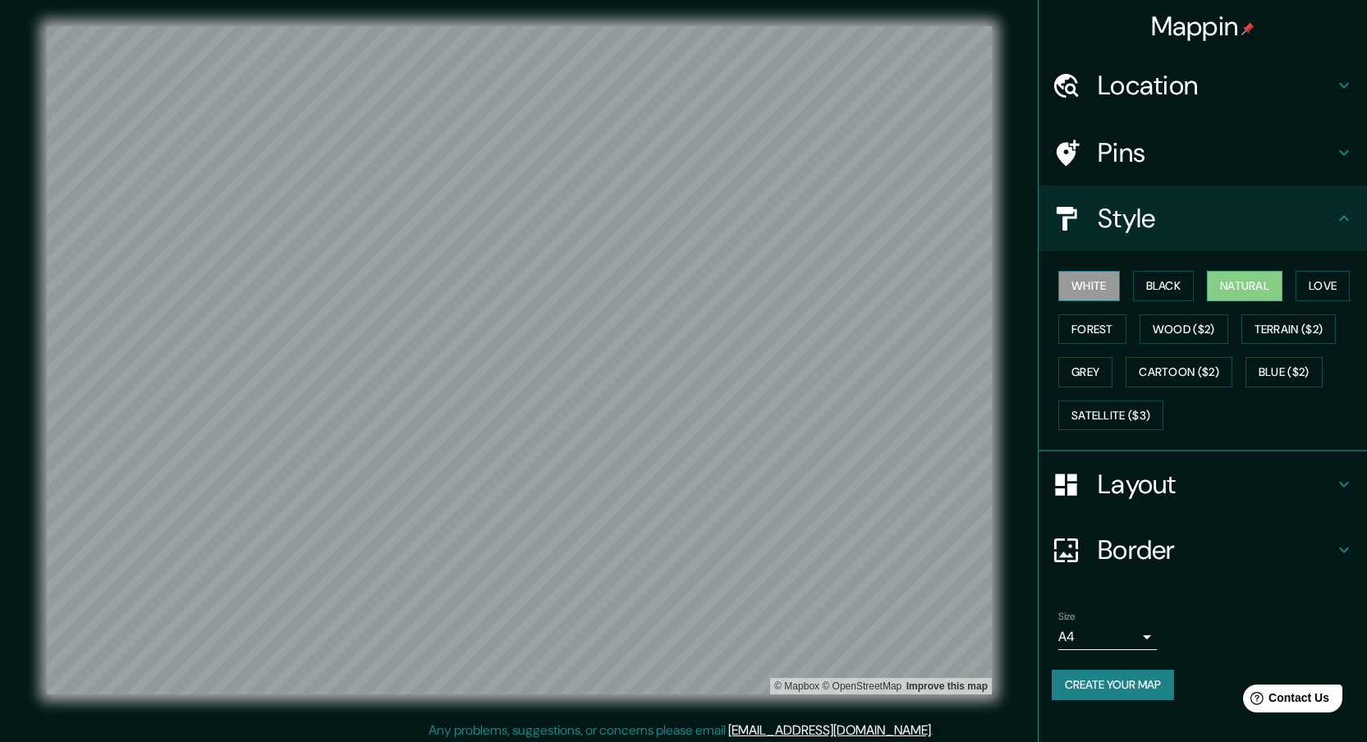
click at [1096, 292] on button "White" at bounding box center [1089, 286] width 62 height 30
click at [1187, 327] on button "Wood ($2)" at bounding box center [1184, 329] width 89 height 30
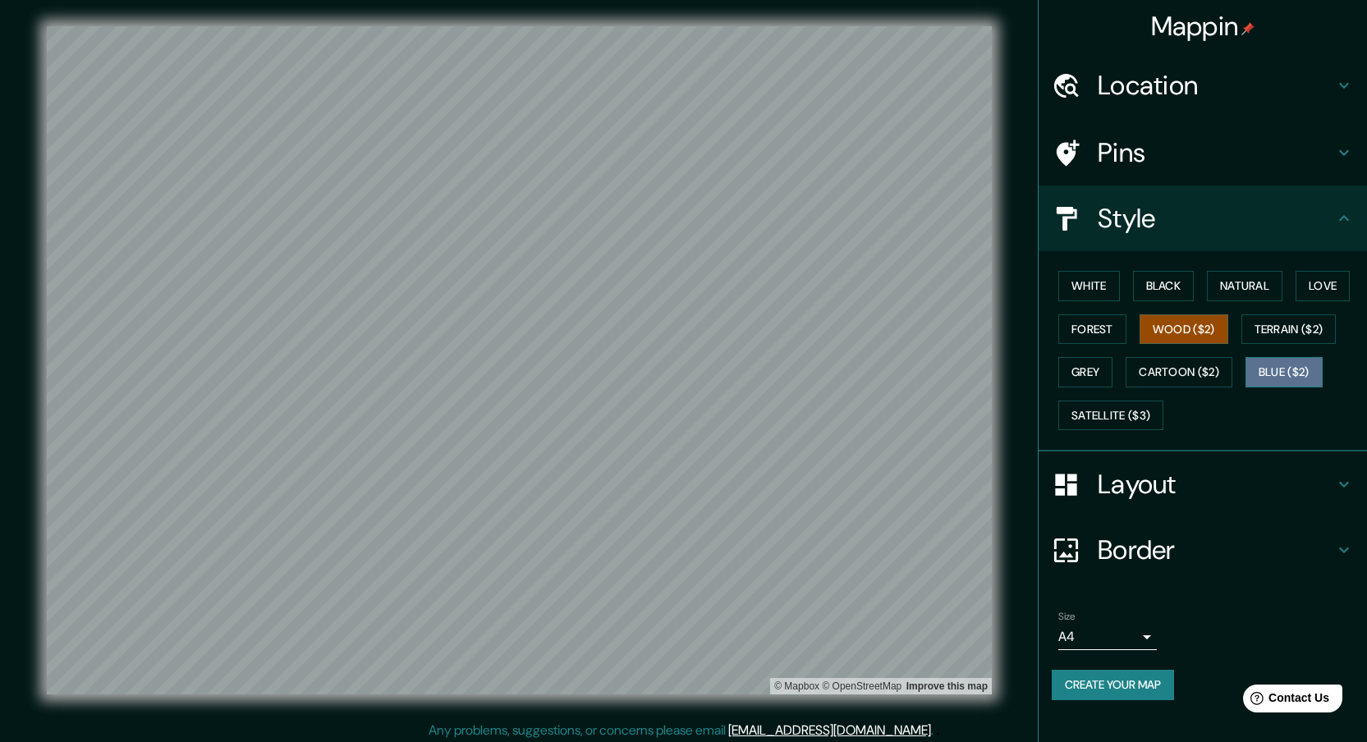
click at [1276, 374] on button "Blue ($2)" at bounding box center [1284, 372] width 77 height 30
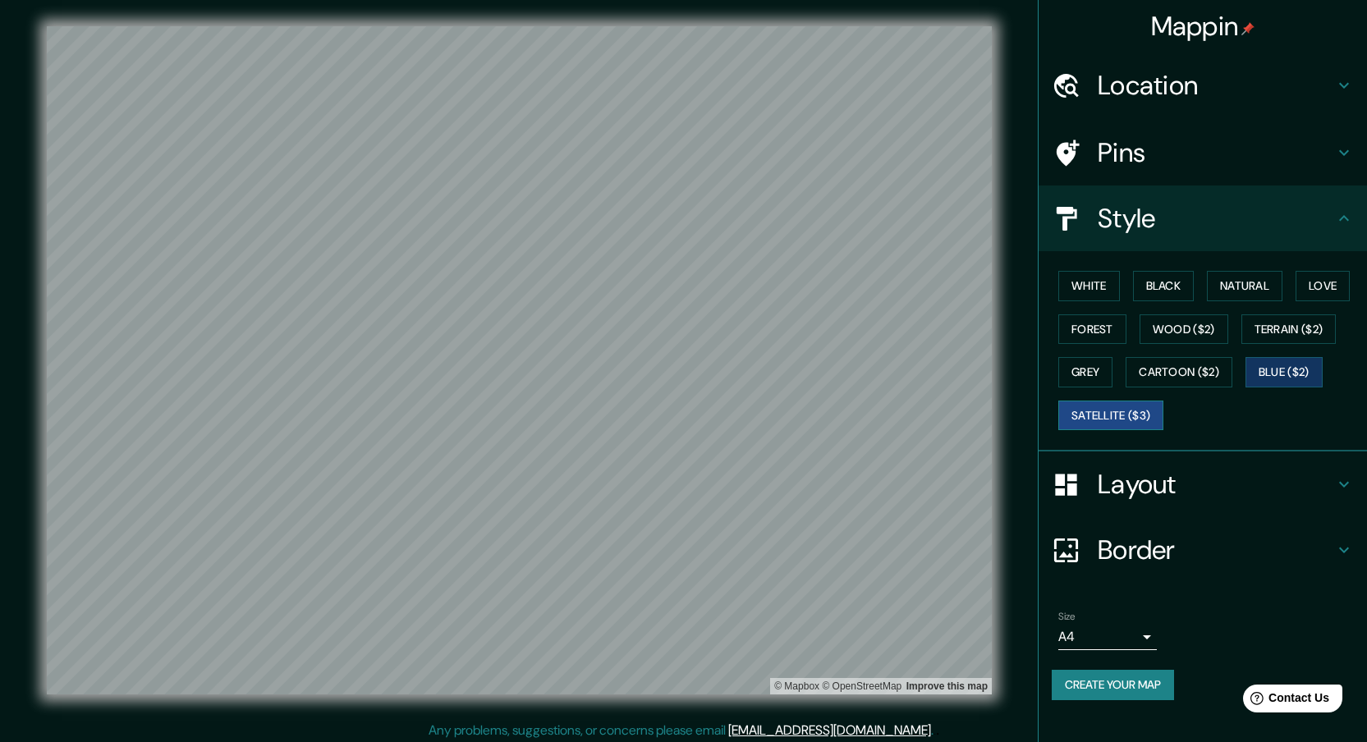
click at [1086, 420] on button "Satellite ($3)" at bounding box center [1110, 416] width 105 height 30
click at [1273, 330] on button "Terrain ($2)" at bounding box center [1288, 329] width 95 height 30
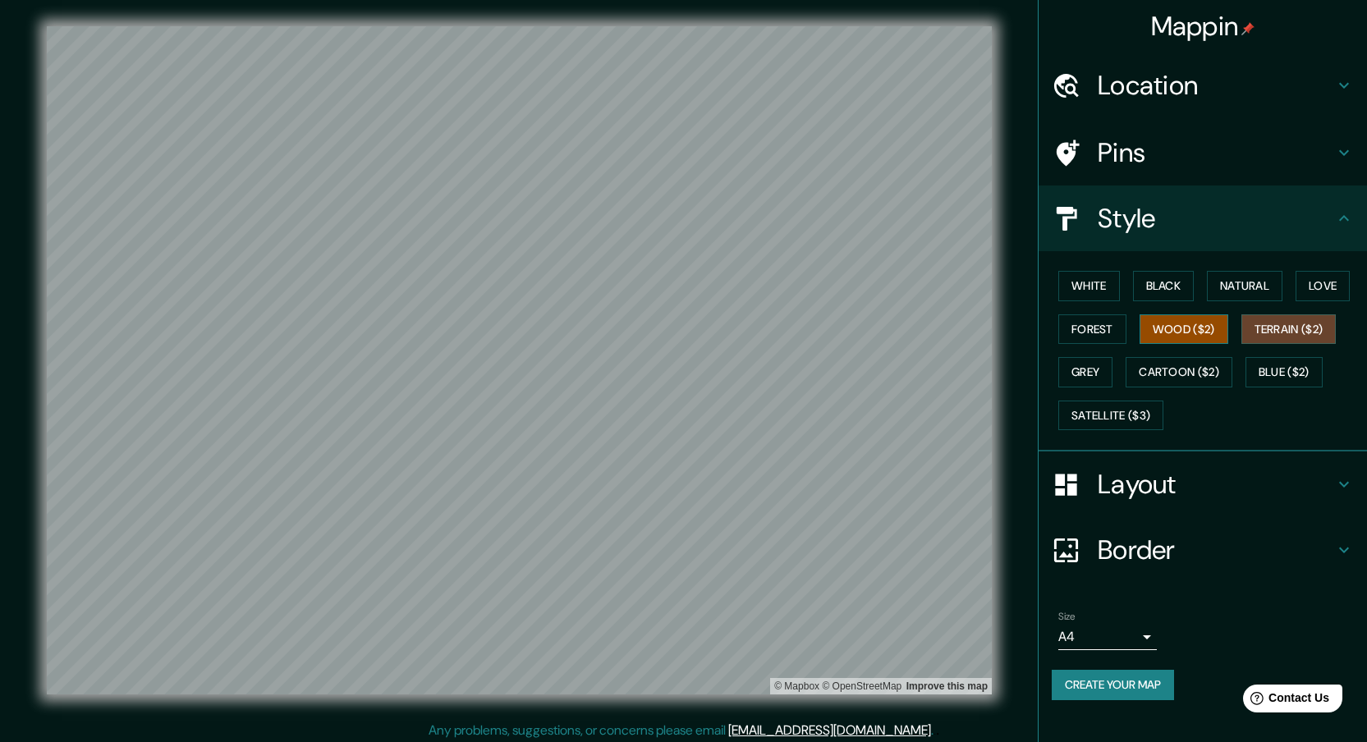
click at [1181, 324] on button "Wood ($2)" at bounding box center [1184, 329] width 89 height 30
click at [1082, 333] on button "Forest" at bounding box center [1092, 329] width 68 height 30
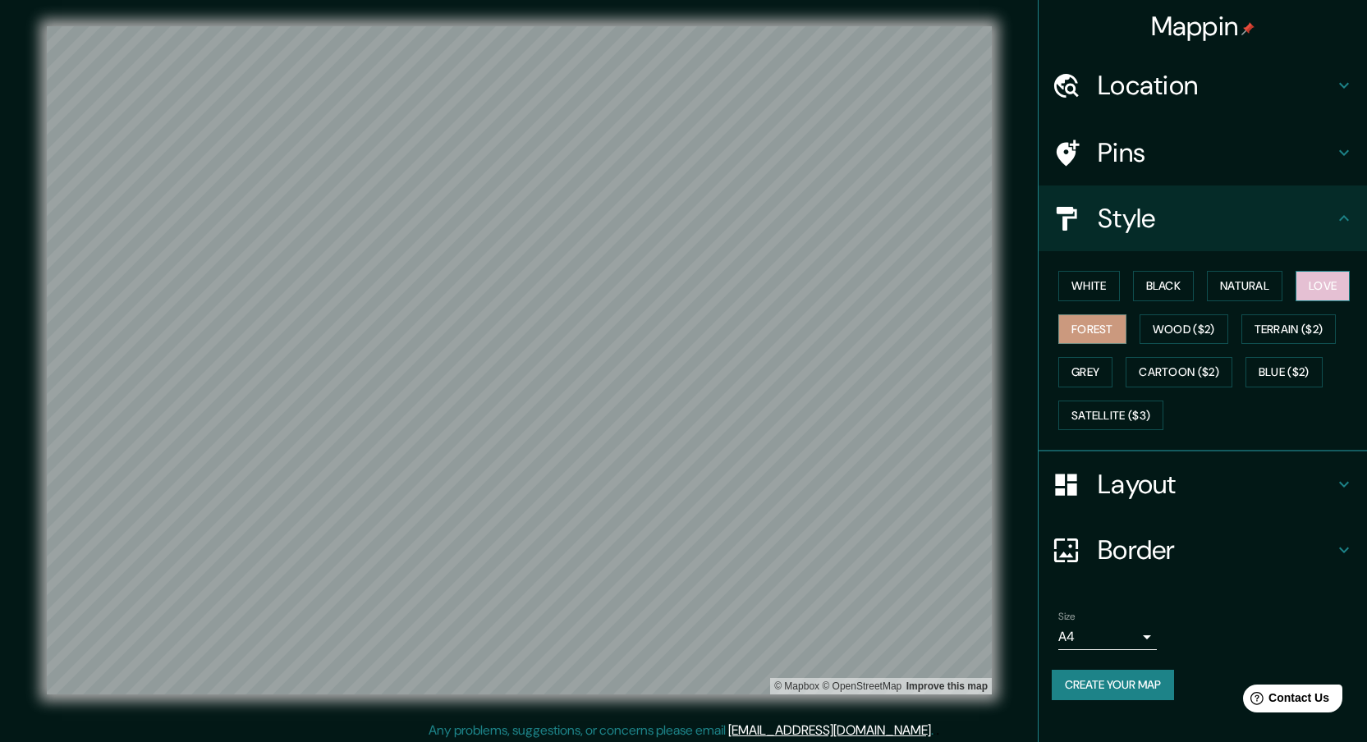
click at [1331, 281] on button "Love" at bounding box center [1323, 286] width 54 height 30
click at [1265, 293] on button "Natural" at bounding box center [1245, 286] width 76 height 30
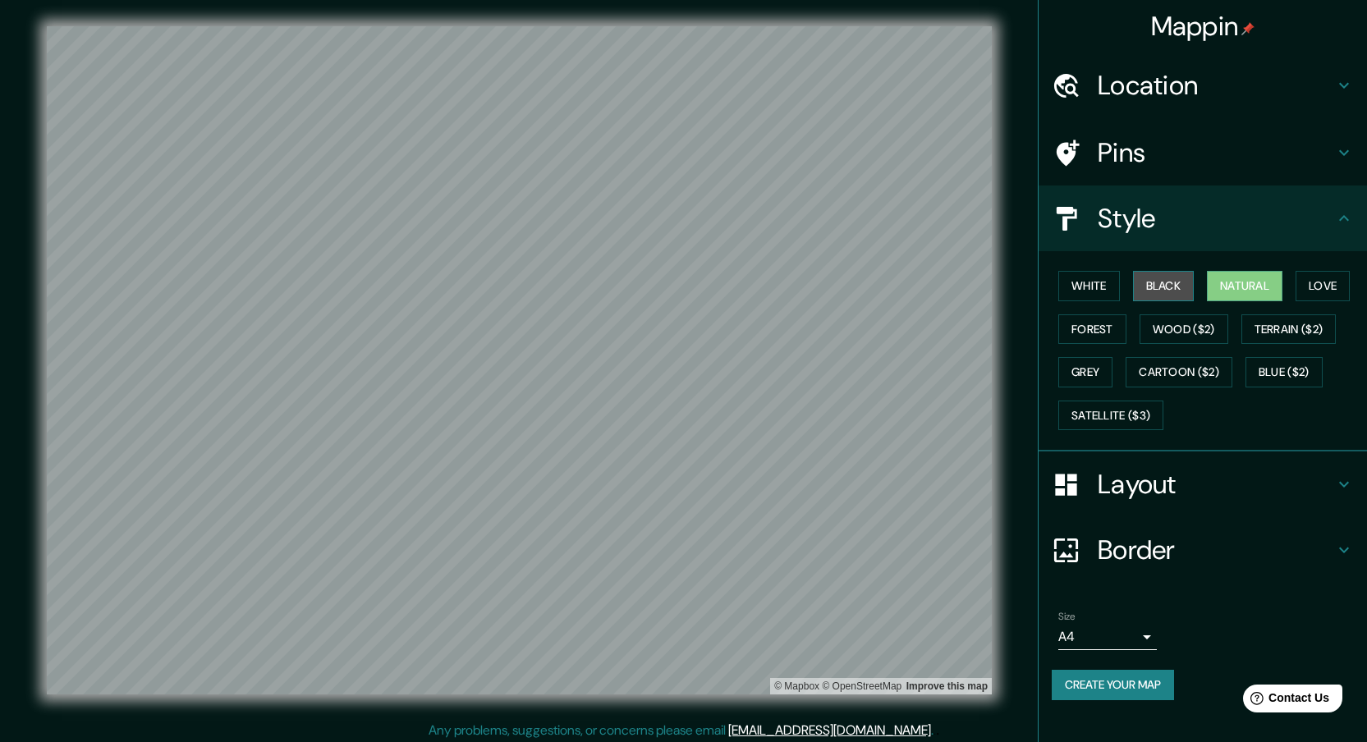
click at [1185, 293] on button "Black" at bounding box center [1164, 286] width 62 height 30
click at [1090, 293] on button "White" at bounding box center [1089, 286] width 62 height 30
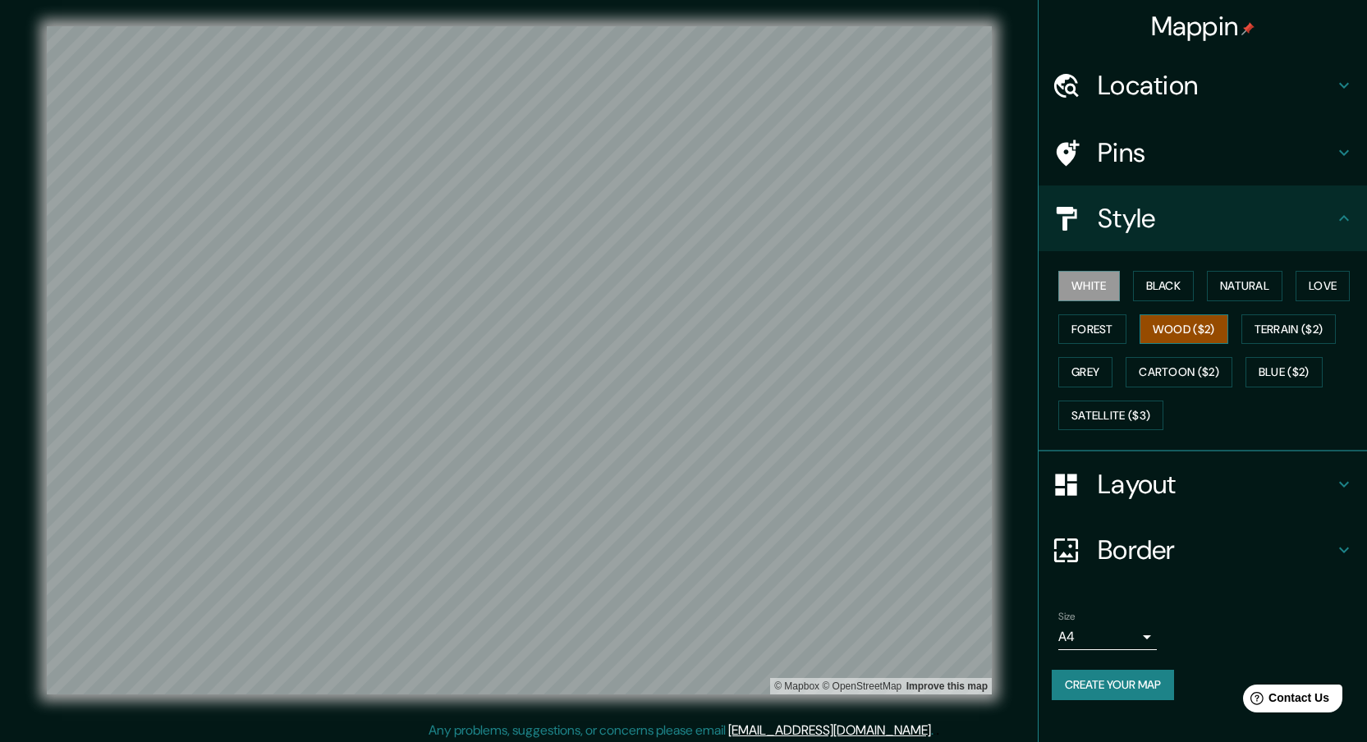
click at [1176, 333] on button "Wood ($2)" at bounding box center [1184, 329] width 89 height 30
click at [1100, 407] on button "Satellite ($3)" at bounding box center [1110, 416] width 105 height 30
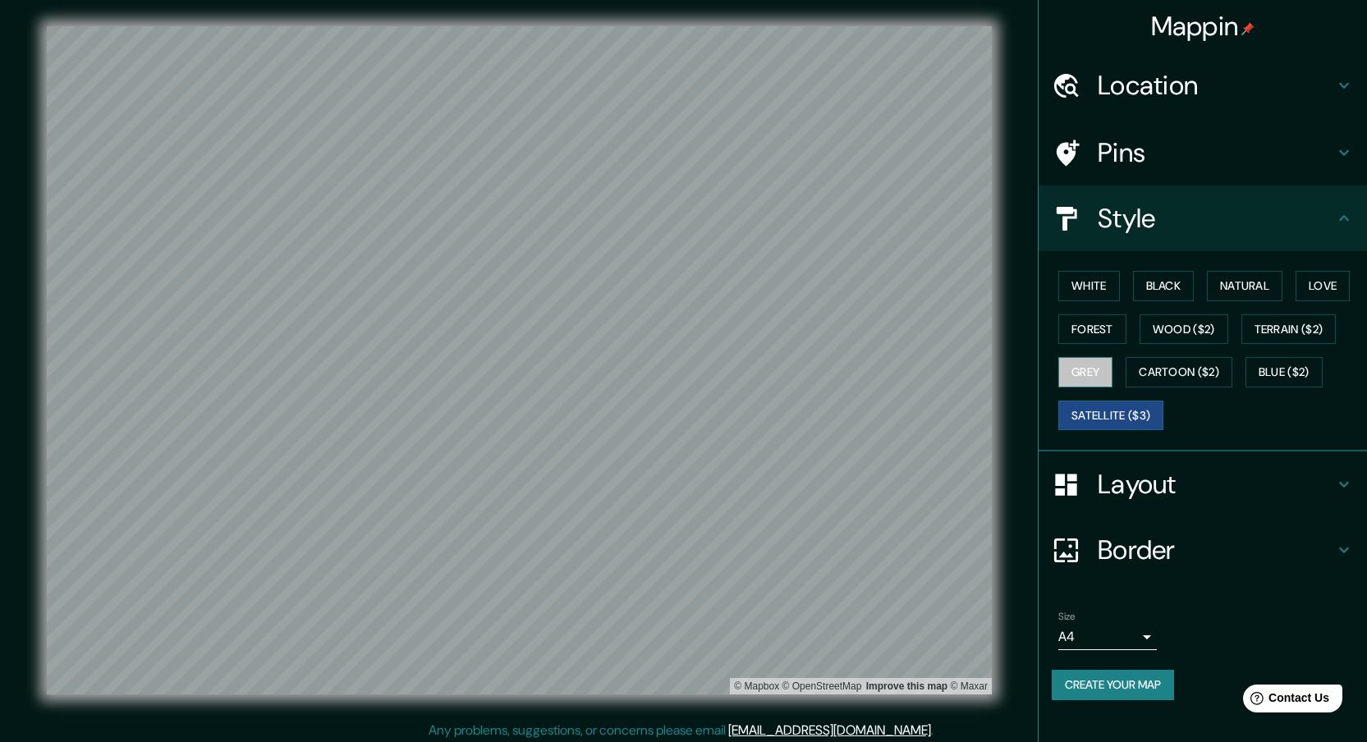
click at [1082, 357] on button "Grey" at bounding box center [1085, 372] width 54 height 30
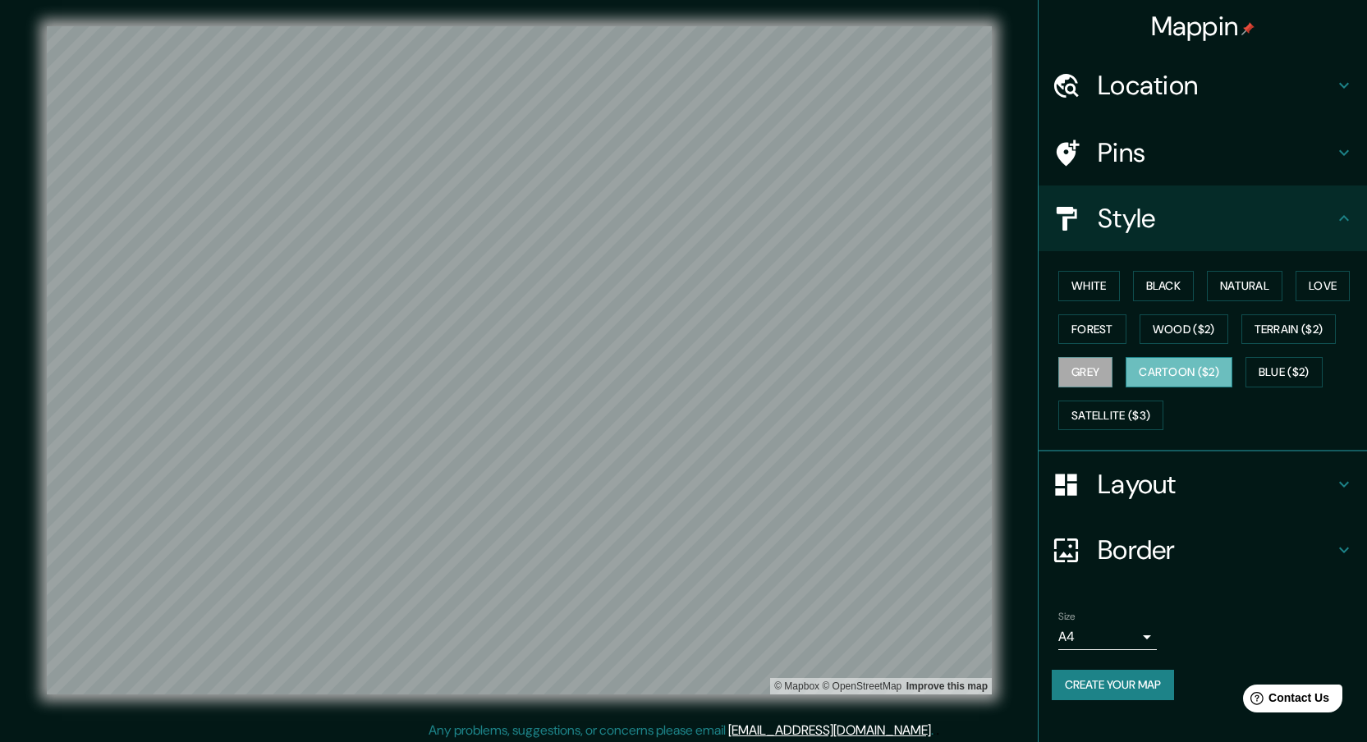
click at [1200, 364] on button "Cartoon ($2)" at bounding box center [1179, 372] width 107 height 30
click at [1283, 376] on button "Blue ($2)" at bounding box center [1284, 372] width 77 height 30
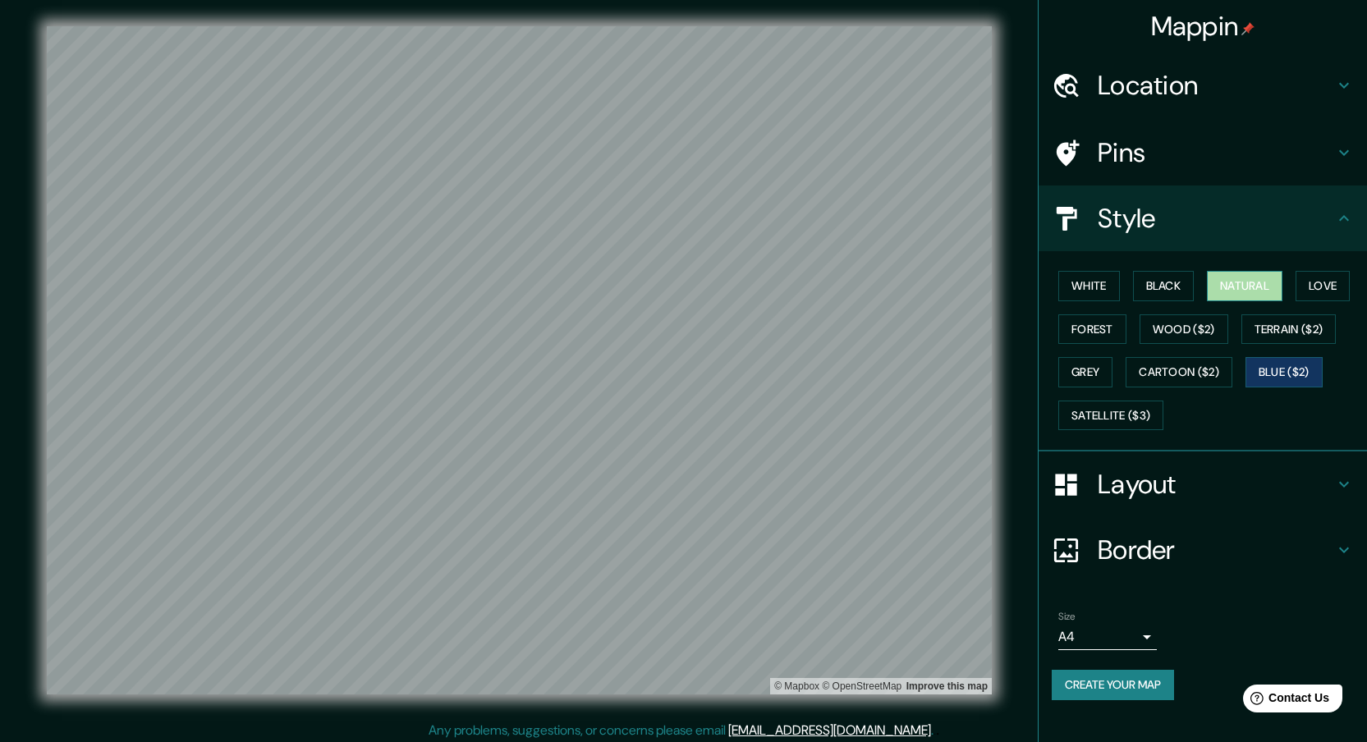
click at [1269, 277] on button "Natural" at bounding box center [1245, 286] width 76 height 30
click at [1162, 335] on button "Wood ($2)" at bounding box center [1184, 329] width 89 height 30
